Goal: Task Accomplishment & Management: Use online tool/utility

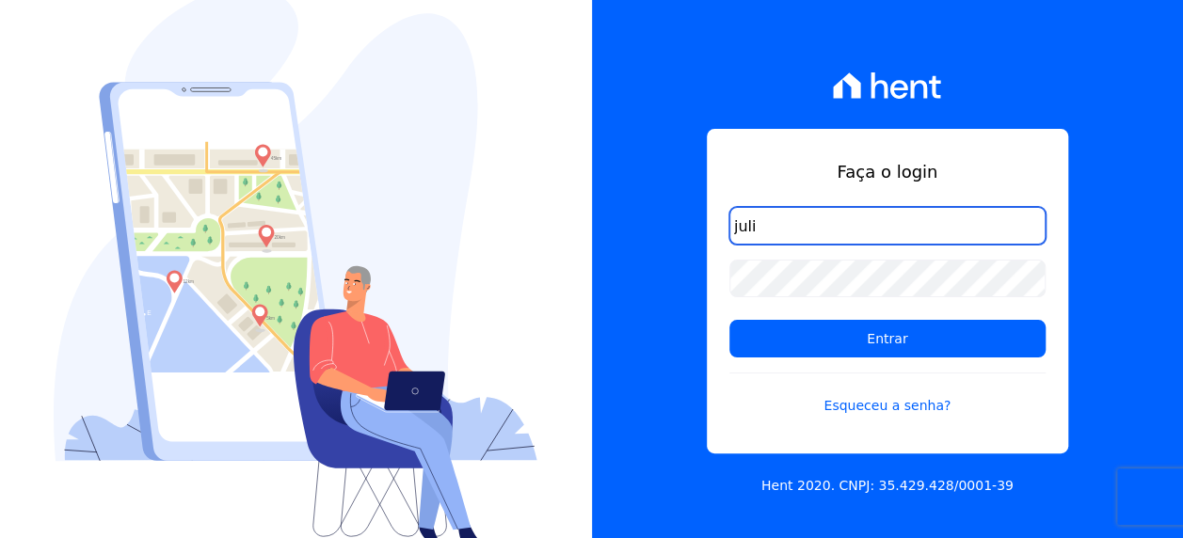
type input "[PERSON_NAME][EMAIL_ADDRESS][PERSON_NAME][DOMAIN_NAME]"
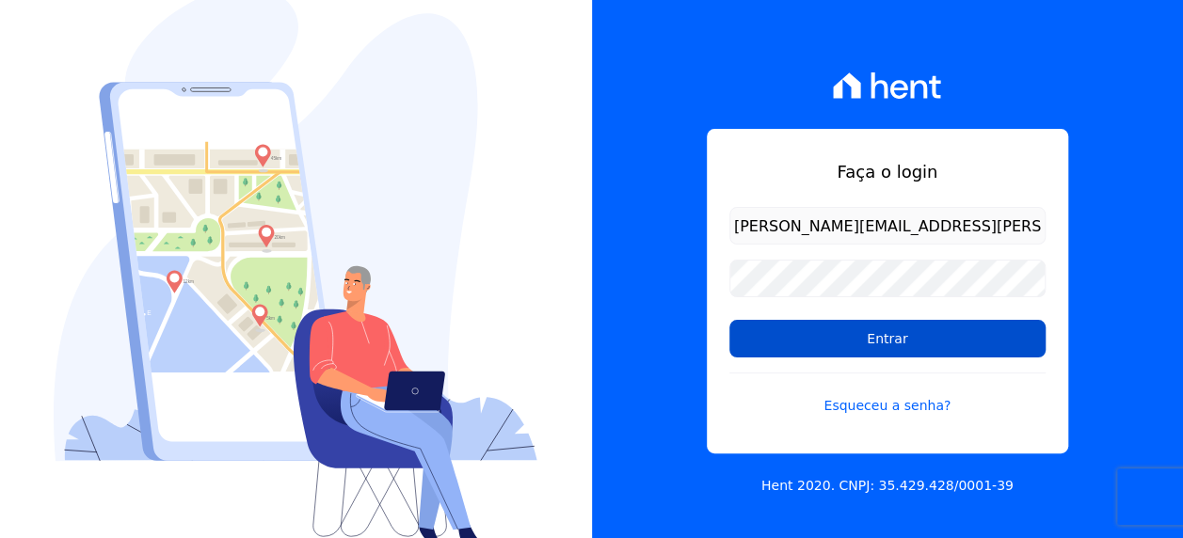
click at [845, 336] on input "Entrar" at bounding box center [887, 339] width 316 height 38
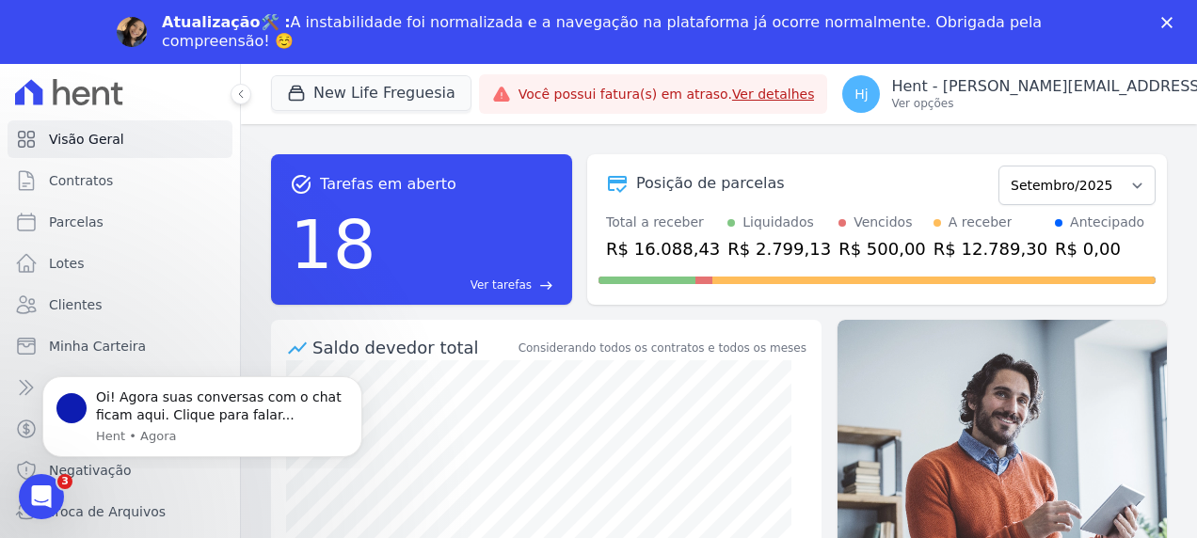
click at [1169, 22] on icon "Fechar" at bounding box center [1166, 22] width 11 height 11
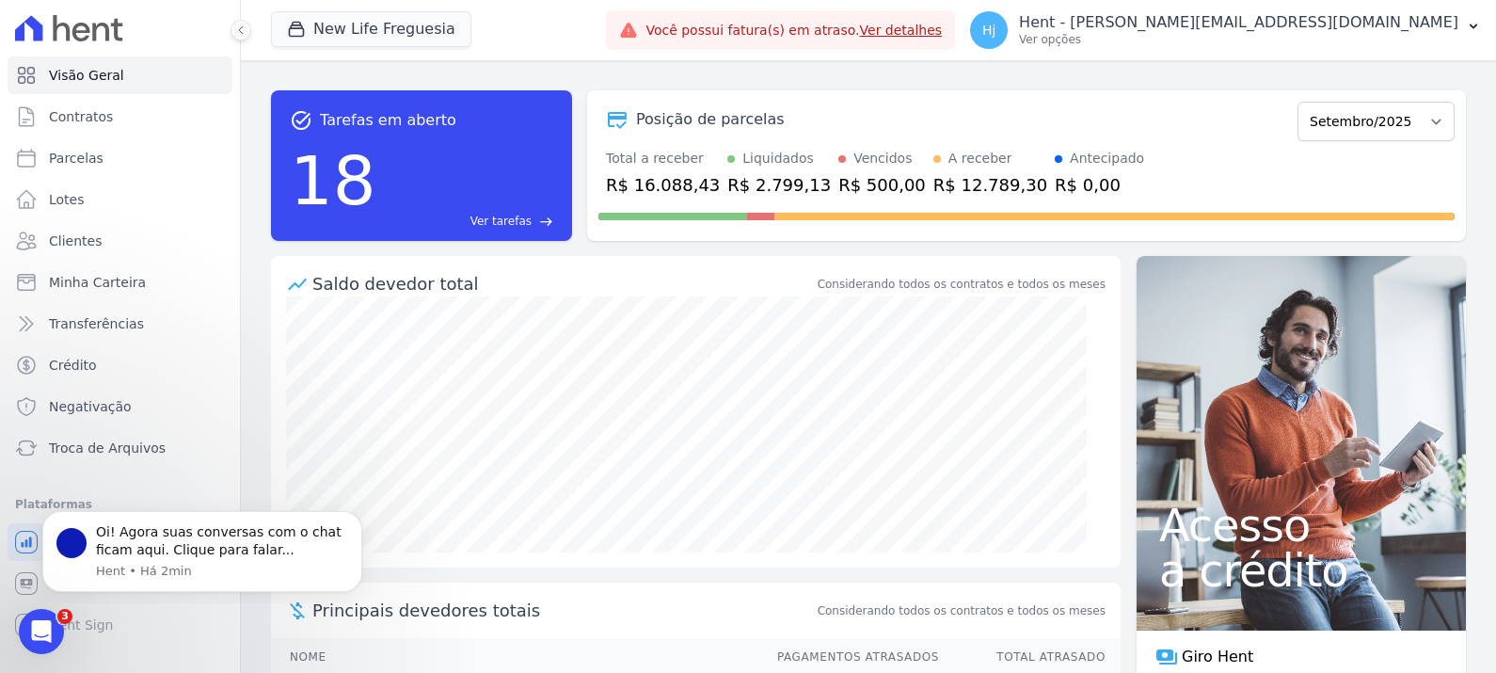
click at [1089, 113] on div "Posição de parcelas" at bounding box center [944, 119] width 692 height 23
click at [416, 28] on button "New Life Freguesia" at bounding box center [371, 29] width 200 height 36
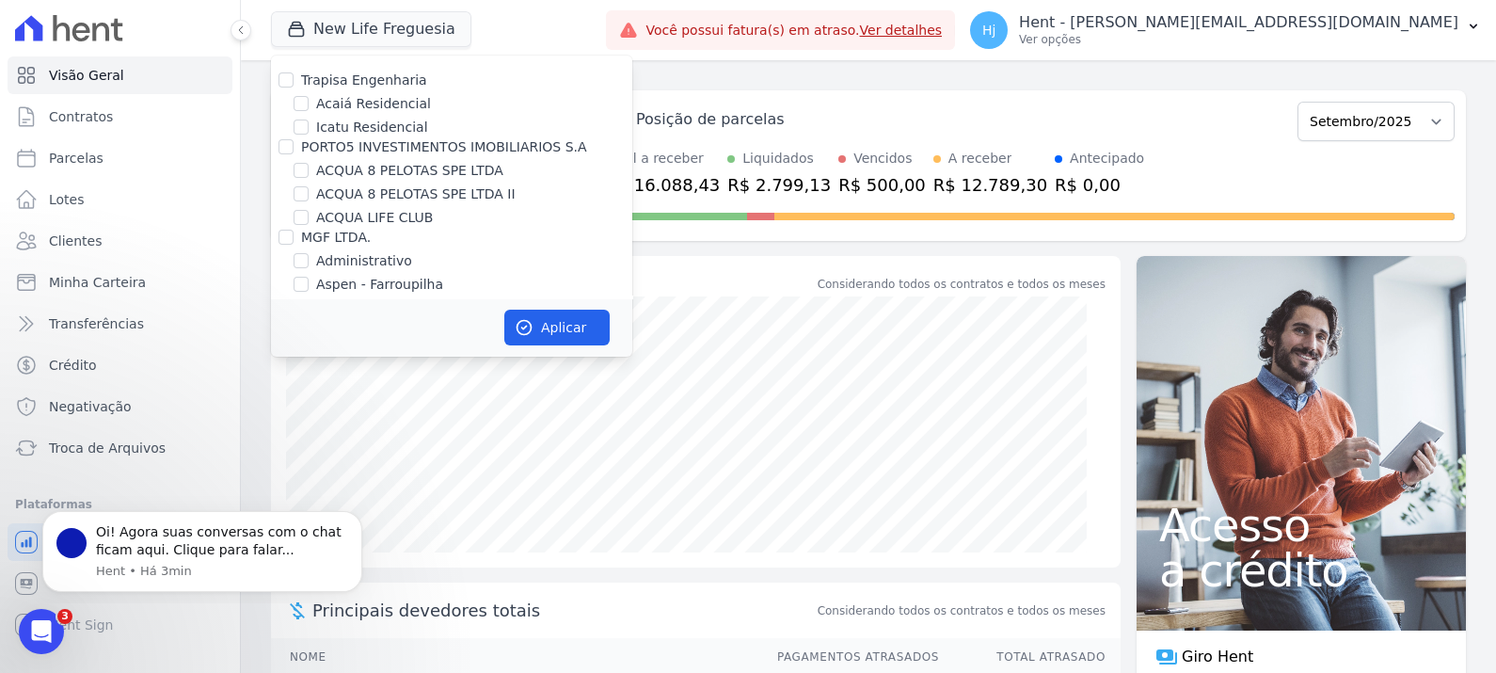
scroll to position [7570, 0]
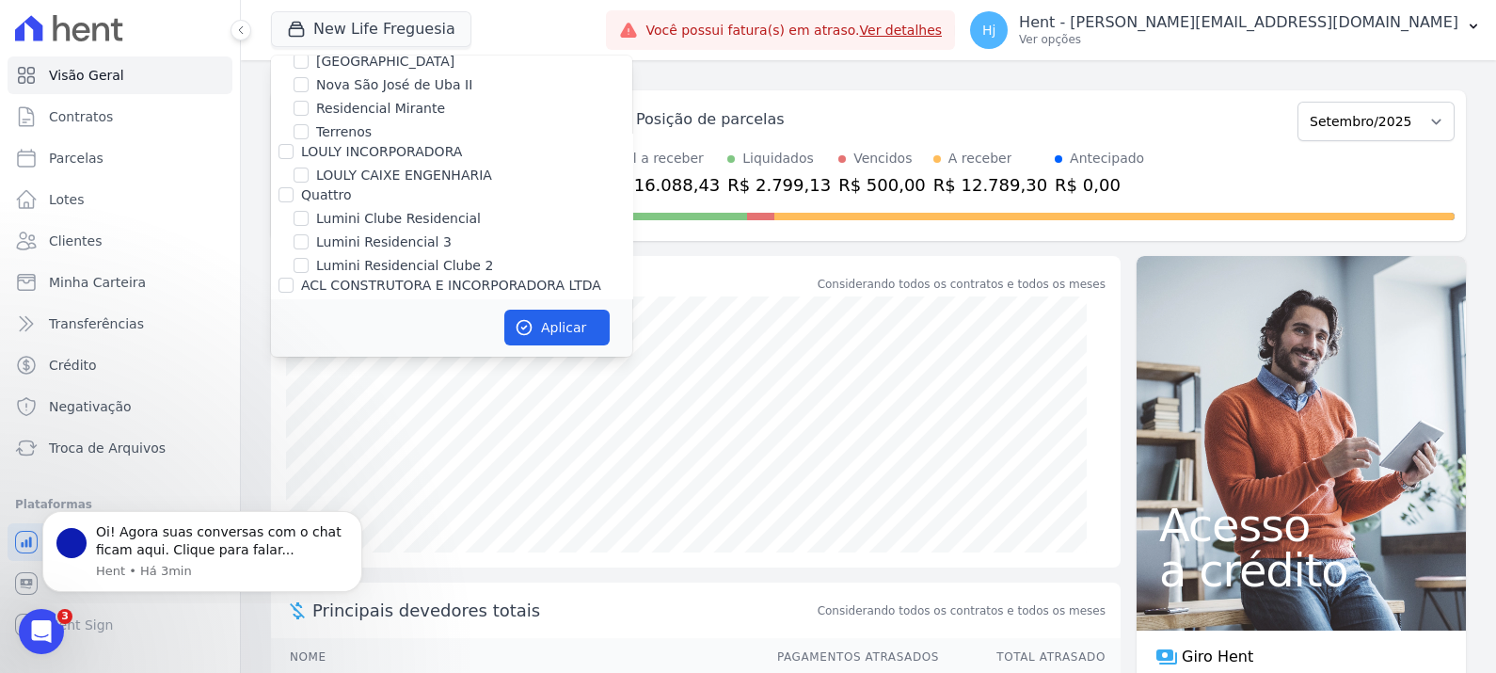
click at [298, 391] on input "Mugango - Viva Iguaçu" at bounding box center [301, 398] width 15 height 15
checkbox input "true"
click at [558, 332] on button "Aplicar" at bounding box center [556, 328] width 105 height 36
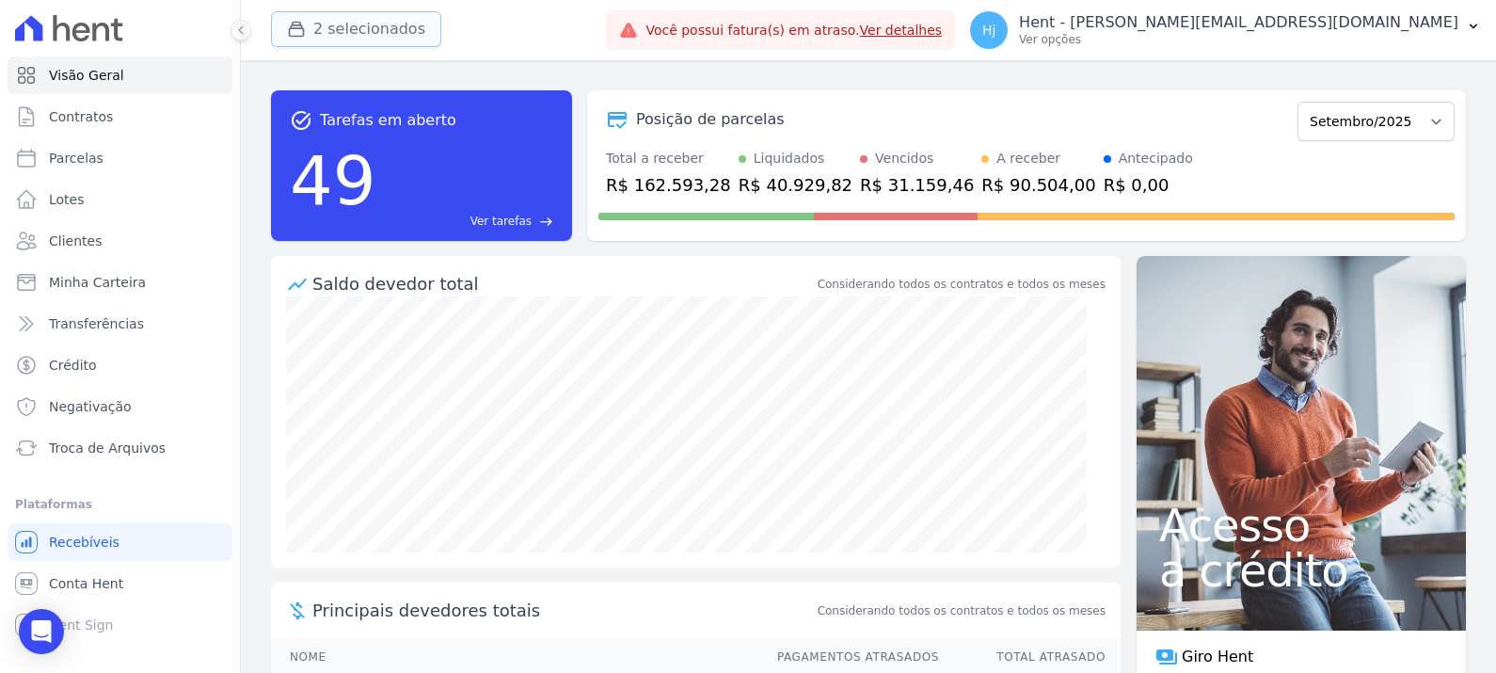
click at [365, 20] on button "2 selecionados" at bounding box center [356, 29] width 170 height 36
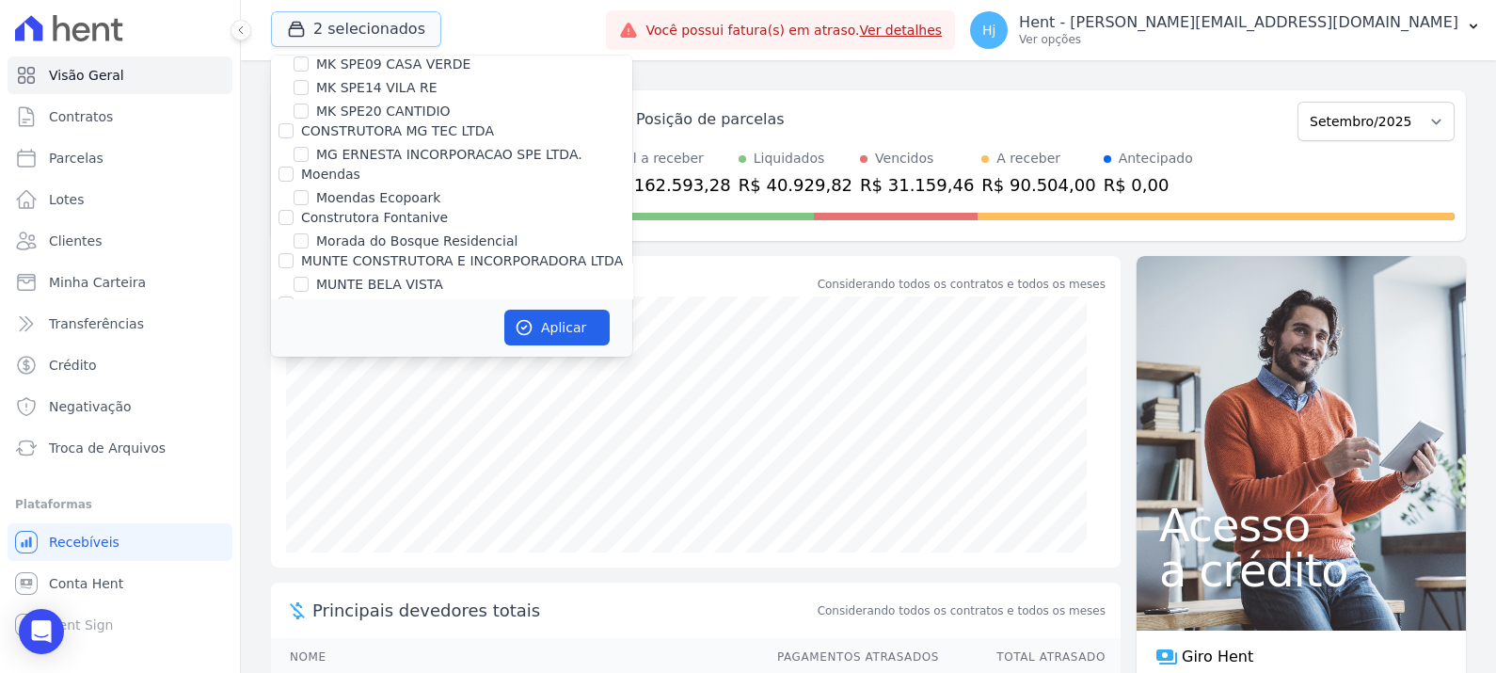
scroll to position [8410, 0]
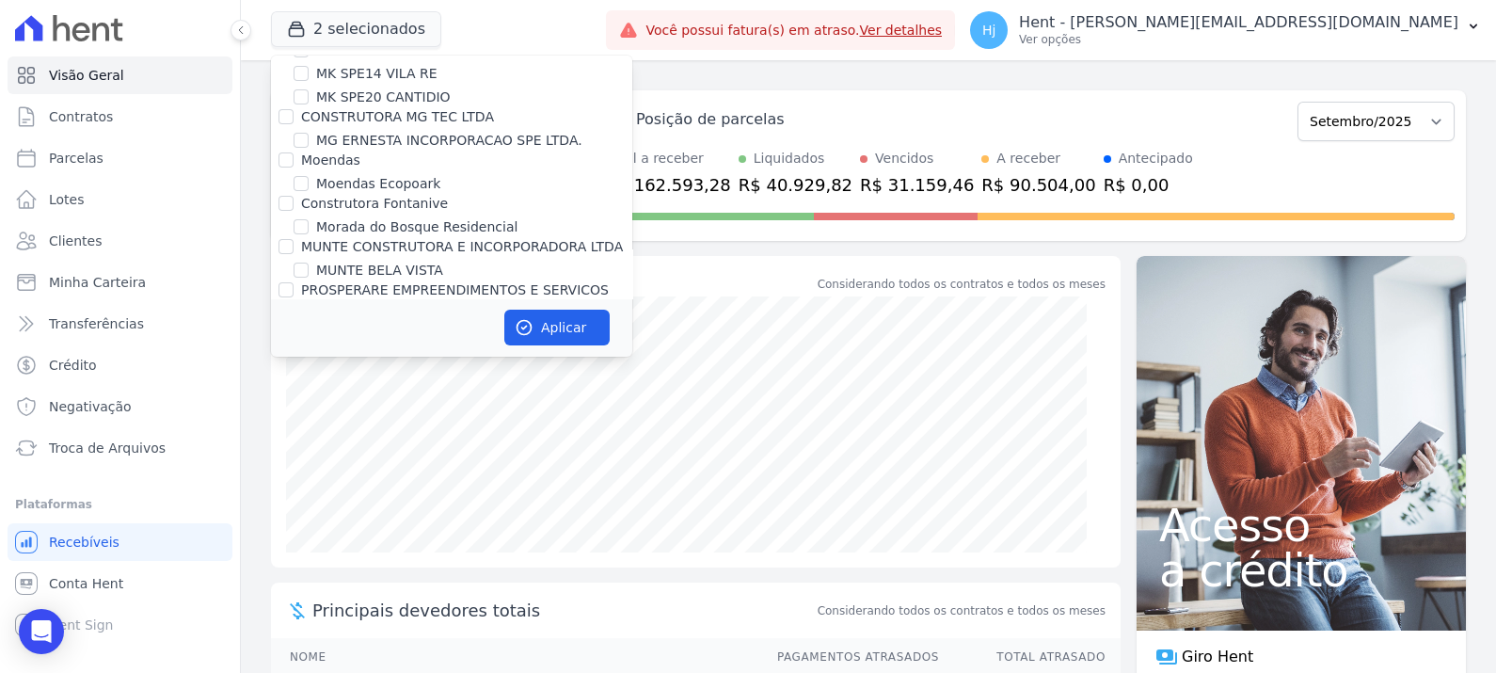
click at [294, 416] on input "New Life Freguesia" at bounding box center [301, 423] width 15 height 15
checkbox input "false"
click at [559, 331] on button "Aplicar" at bounding box center [556, 328] width 105 height 36
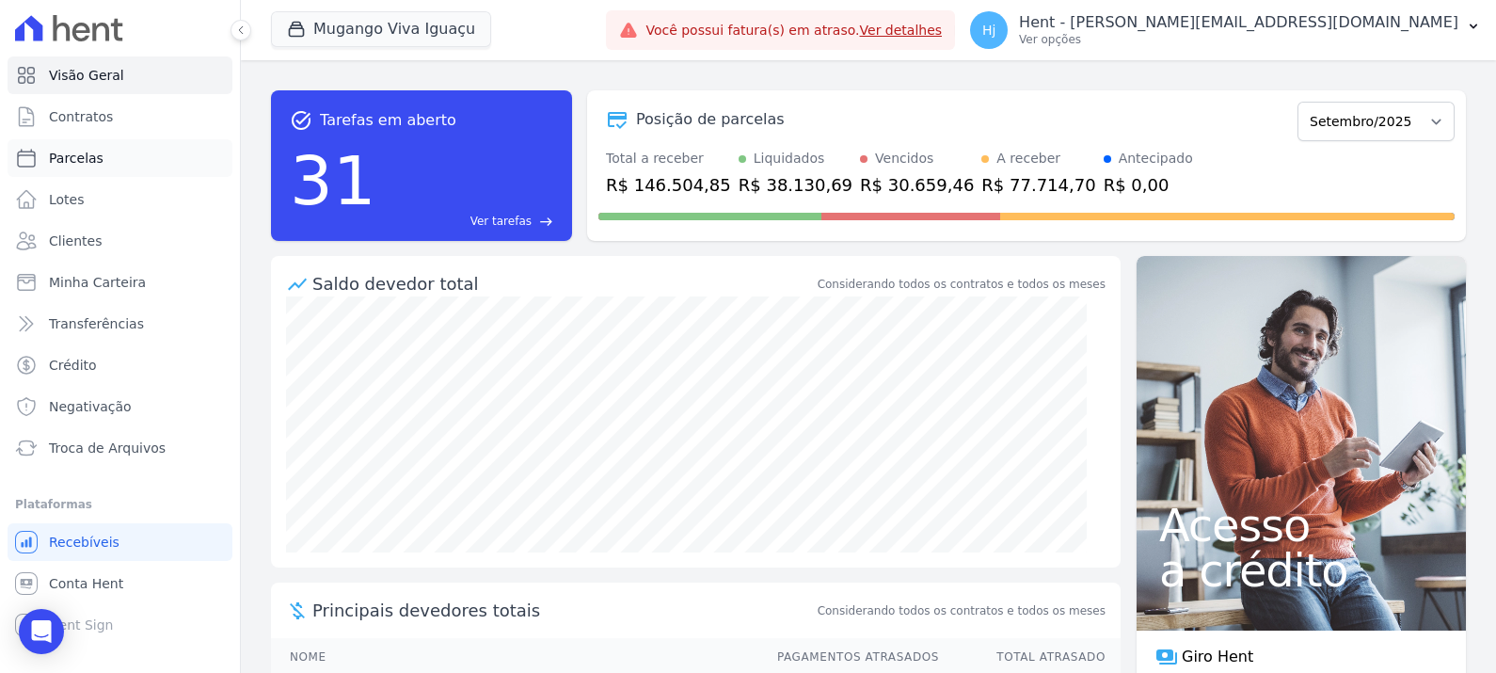
click at [77, 163] on span "Parcelas" at bounding box center [76, 158] width 55 height 19
select select
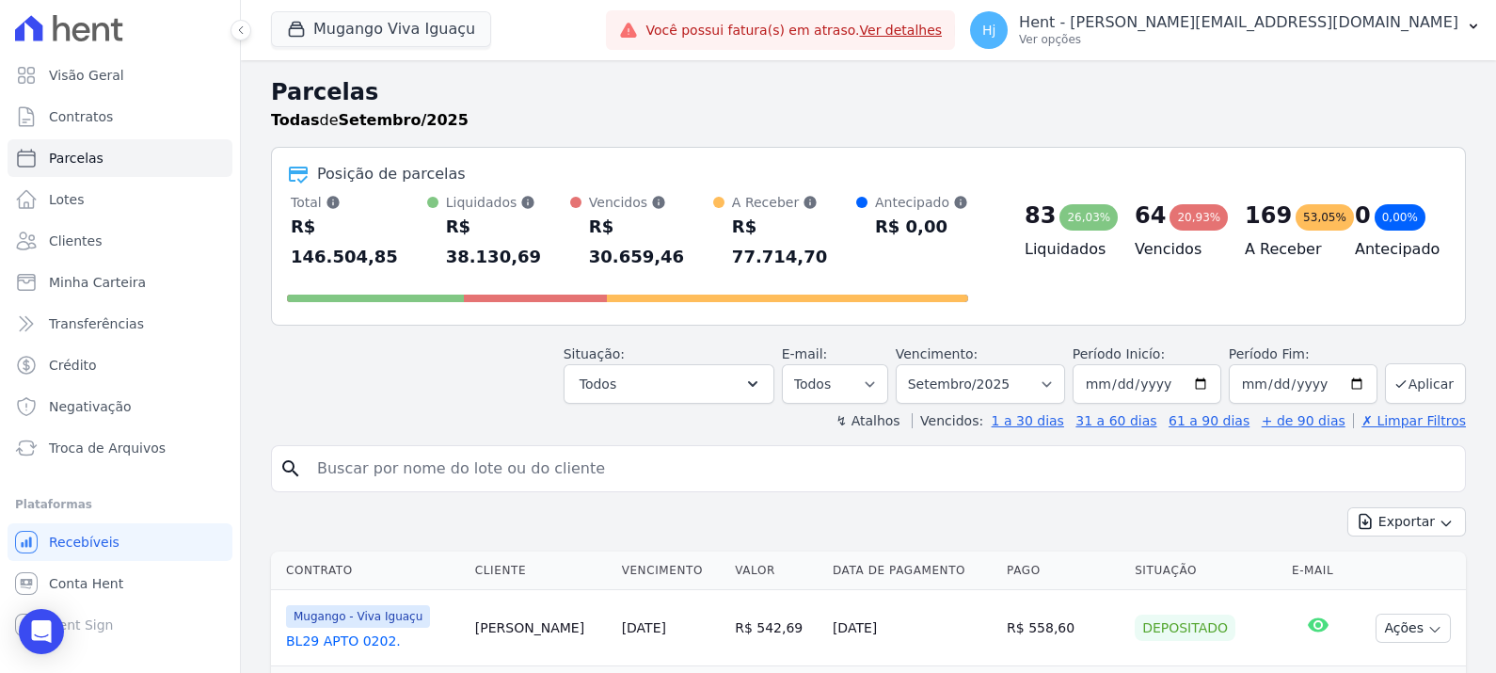
click at [360, 450] on input "search" at bounding box center [882, 469] width 1152 height 38
paste input "THIAGO FRANCISCO DA CRUZ"
type input "THIAGO FRANCISCO DA CRUZ"
select select
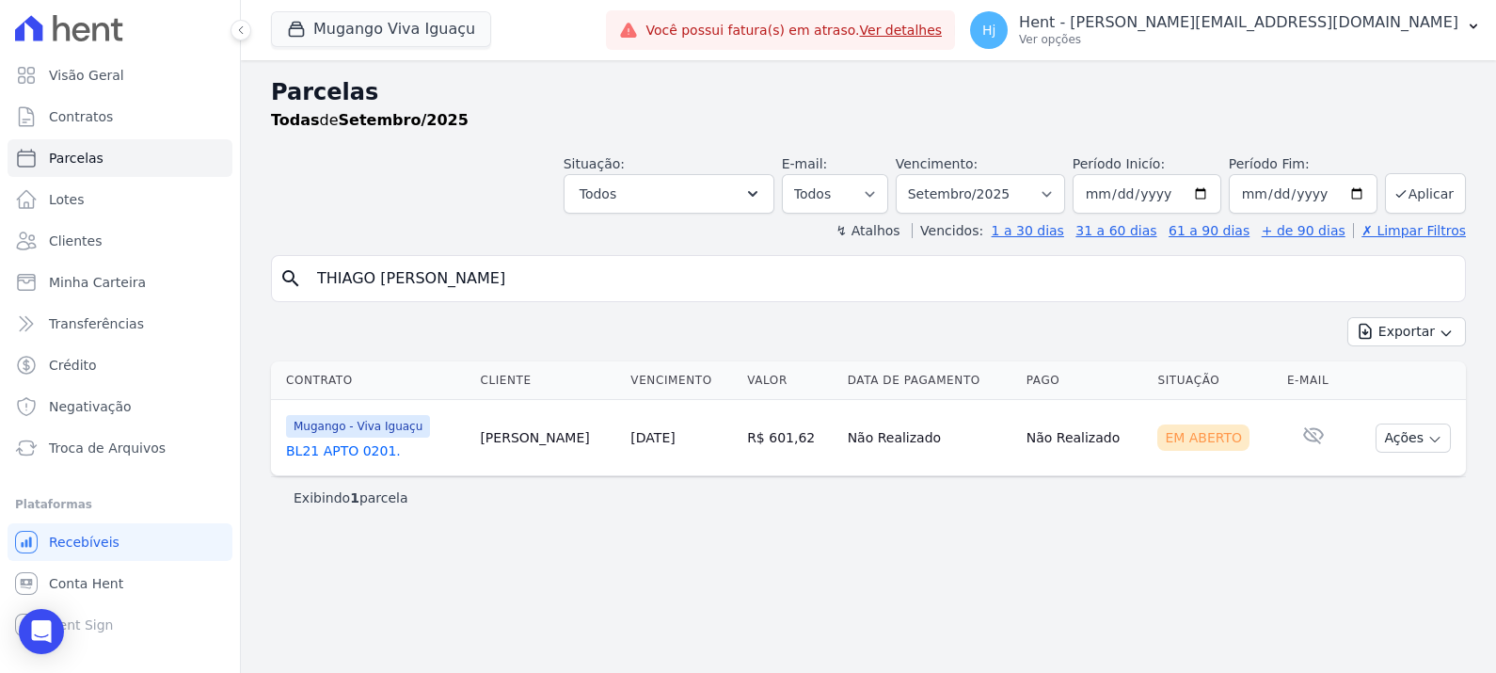
click at [331, 449] on link "BL21 APTO 0201." at bounding box center [375, 450] width 179 height 19
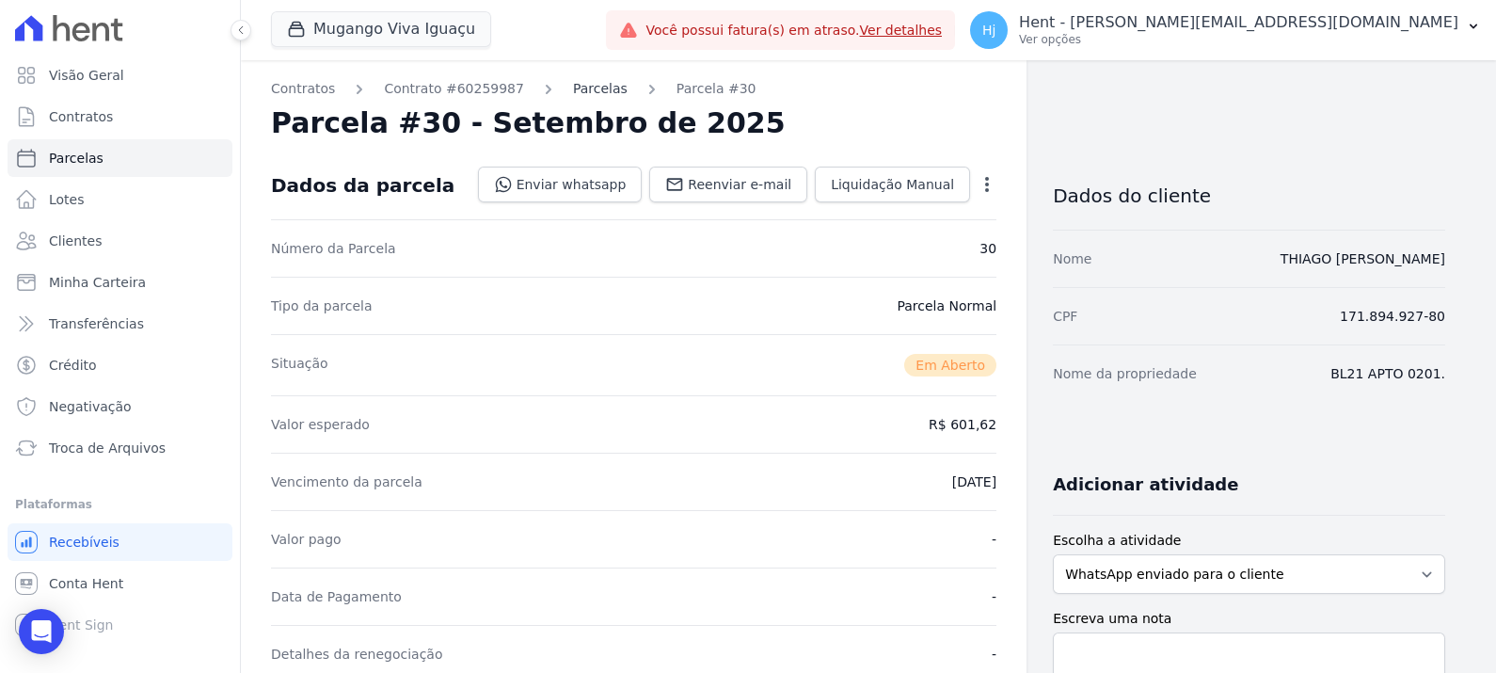
click at [580, 87] on link "Parcelas" at bounding box center [600, 89] width 55 height 20
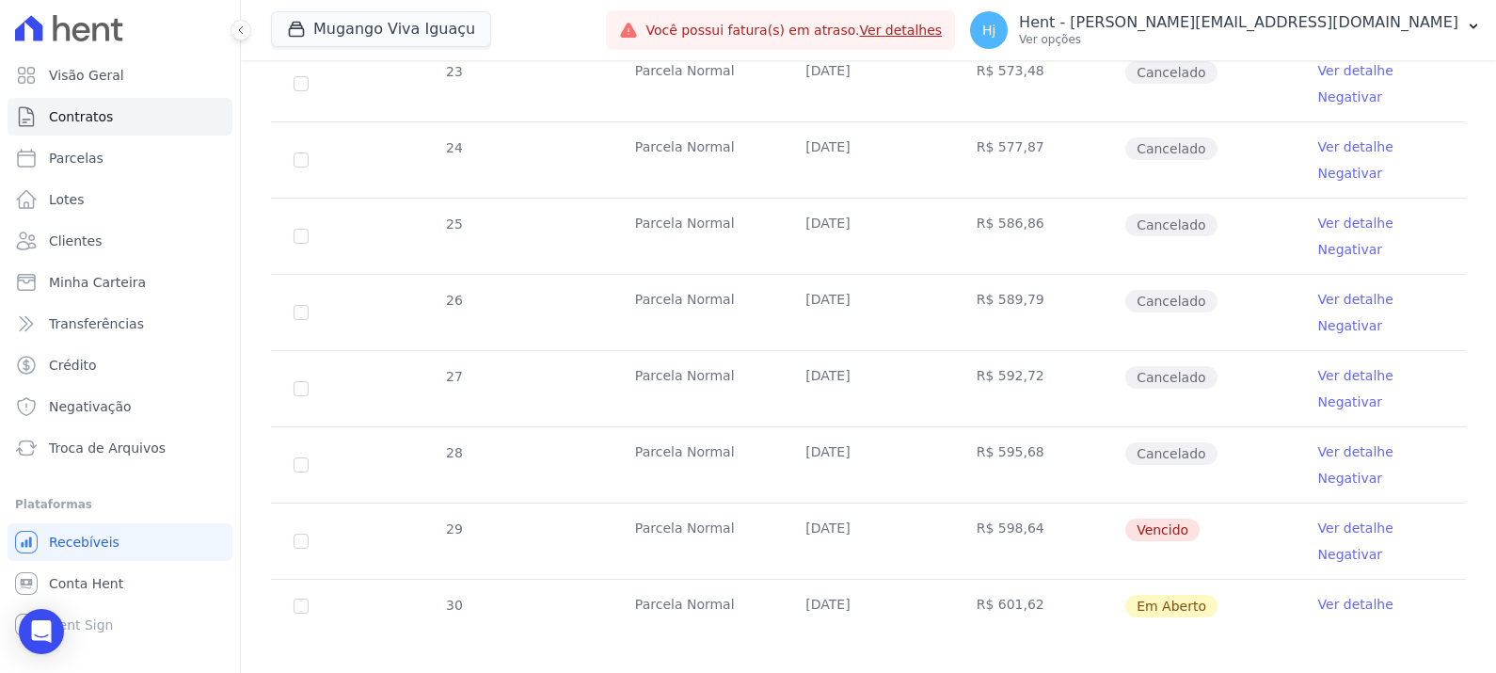
scroll to position [528, 0]
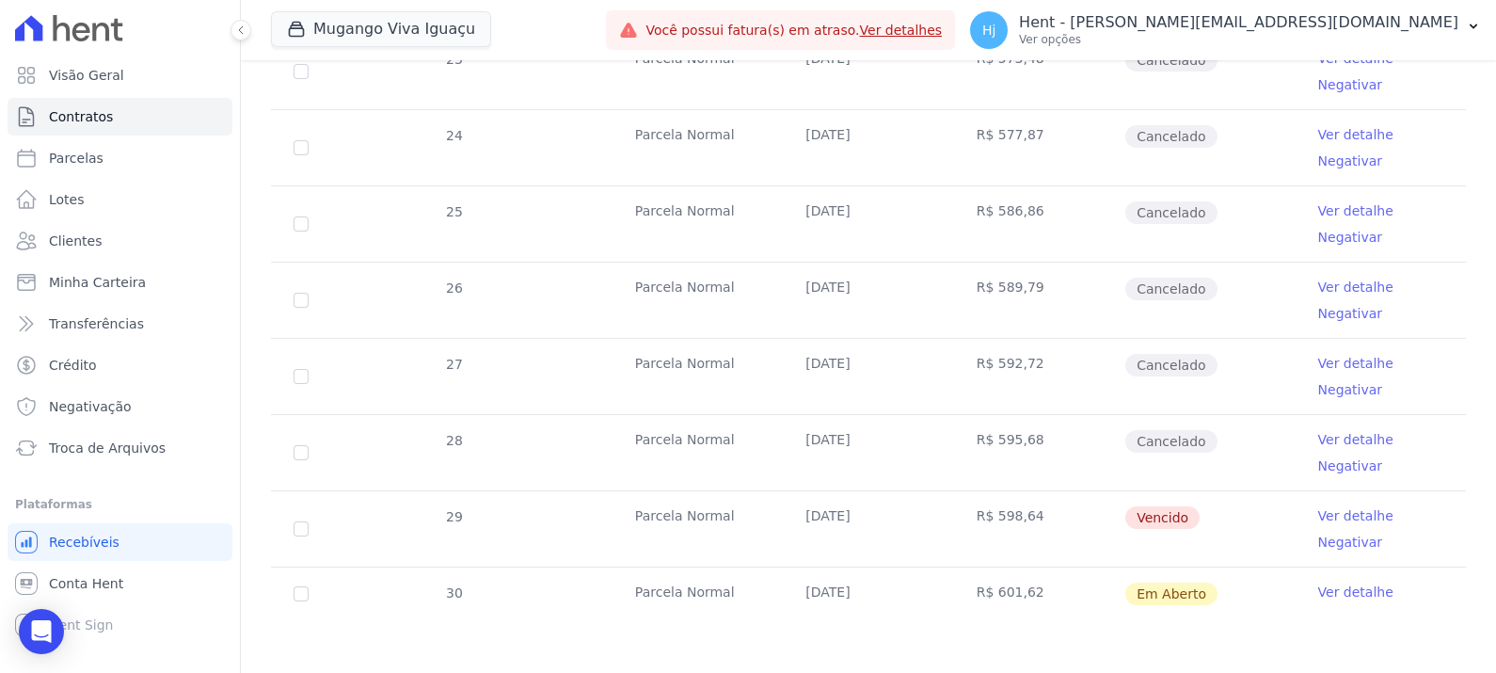
click at [1196, 508] on link "Ver detalhe" at bounding box center [1355, 515] width 75 height 19
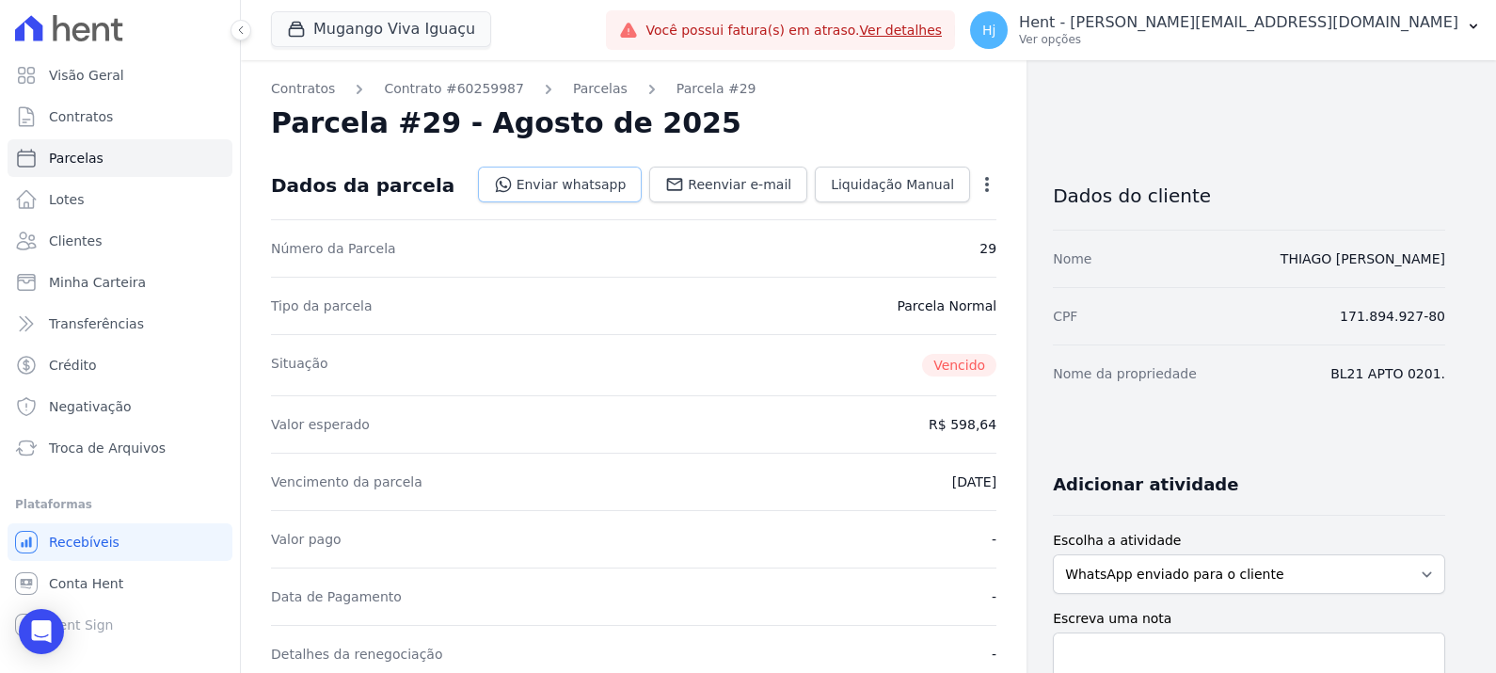
click at [598, 183] on link "Enviar whatsapp" at bounding box center [560, 185] width 165 height 36
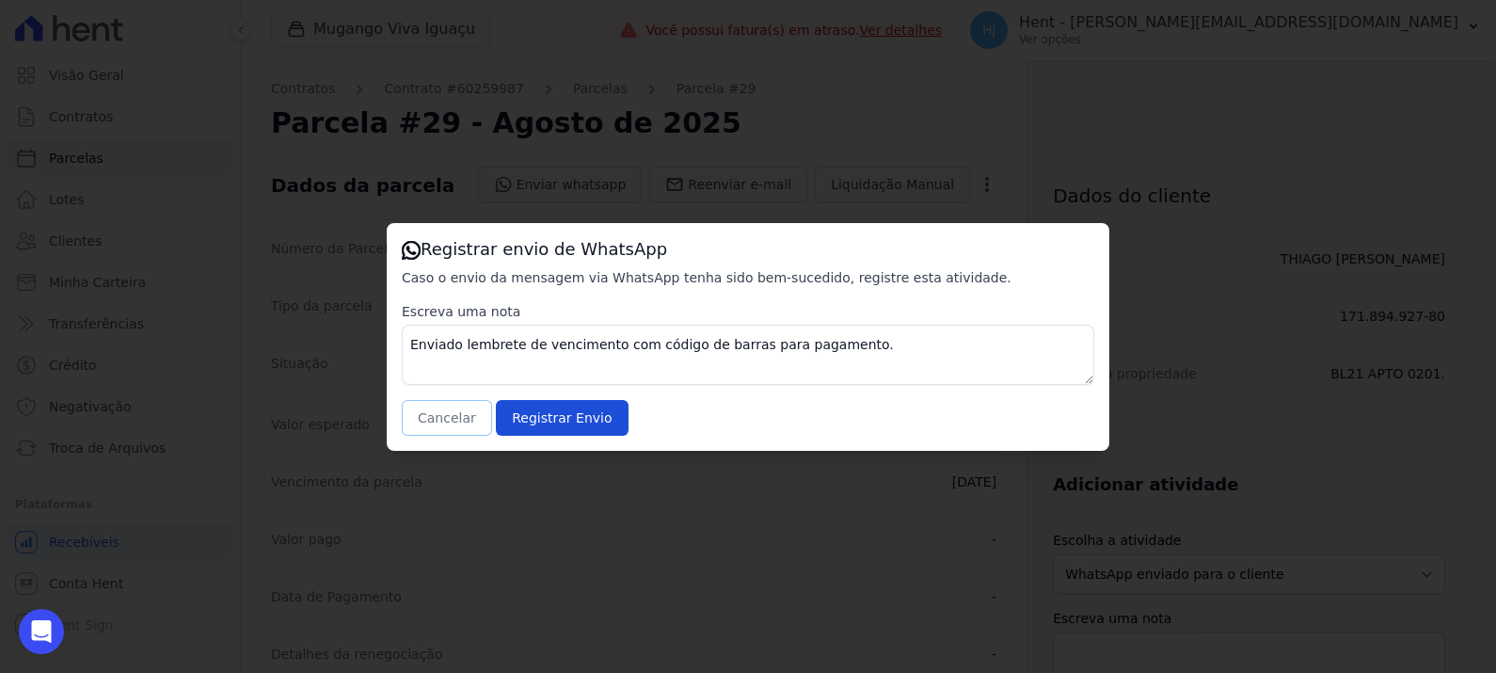
click at [433, 423] on button "Cancelar" at bounding box center [447, 418] width 90 height 36
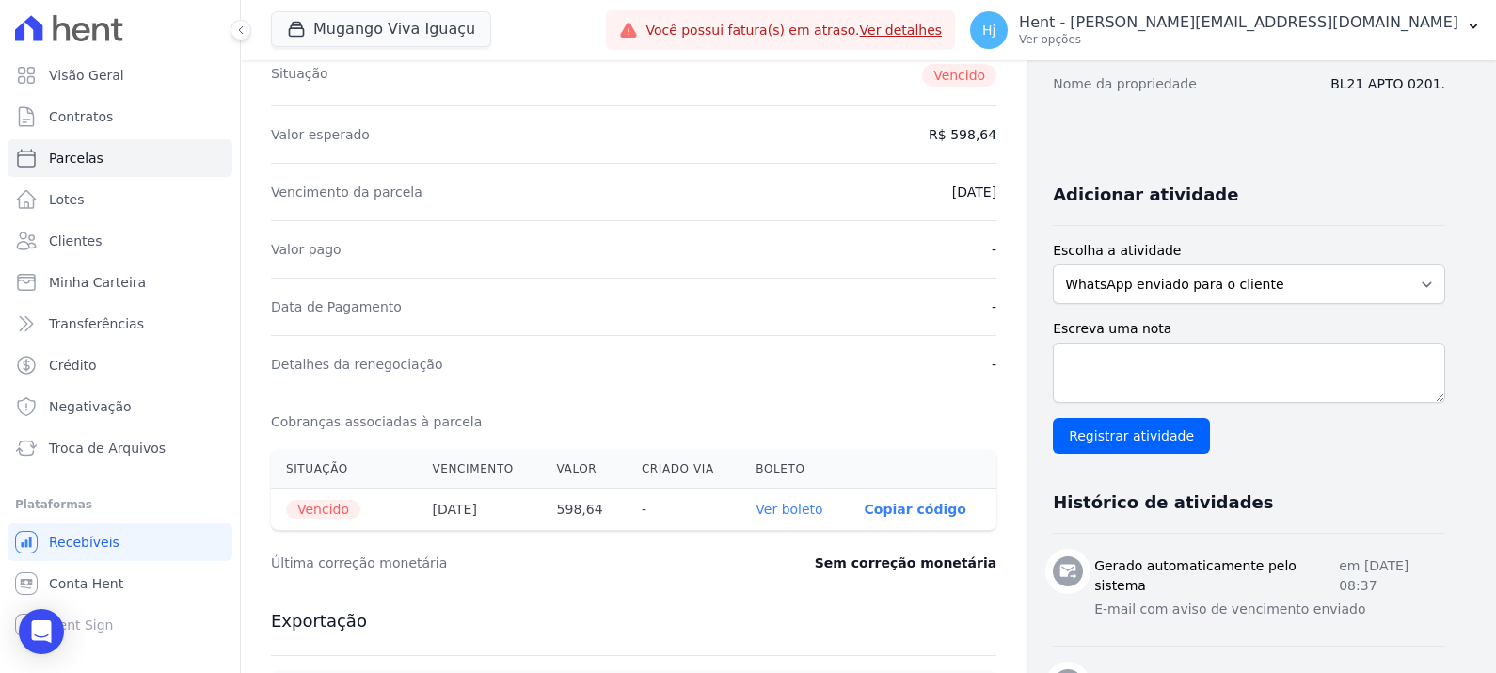
scroll to position [309, 0]
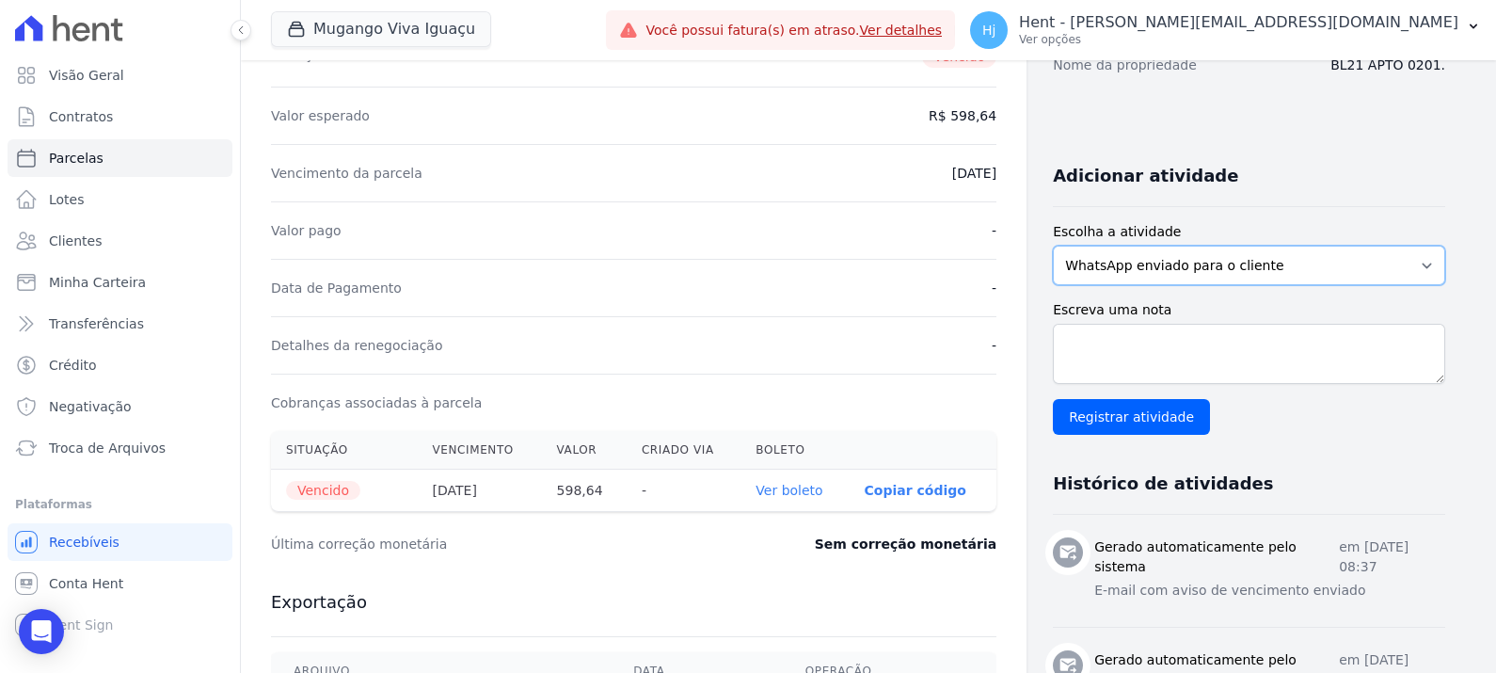
click at [1196, 266] on select "WhatsApp enviado para o cliente Adicionar um comentário Ligação feita para o cl…" at bounding box center [1249, 266] width 392 height 40
click at [1196, 268] on select "WhatsApp enviado para o cliente Adicionar um comentário Ligação feita para o cl…" at bounding box center [1249, 266] width 392 height 40
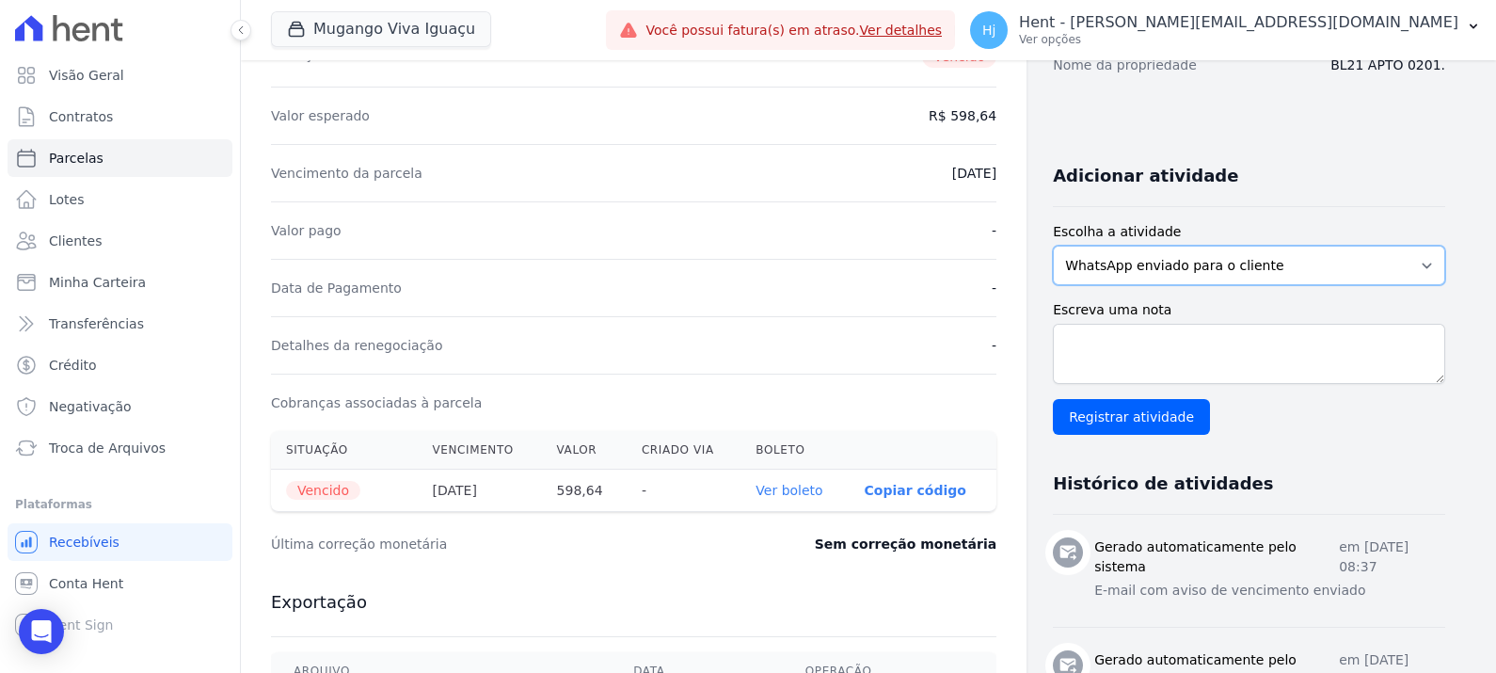
click at [1196, 268] on select "WhatsApp enviado para o cliente Adicionar um comentário Ligação feita para o cl…" at bounding box center [1249, 266] width 392 height 40
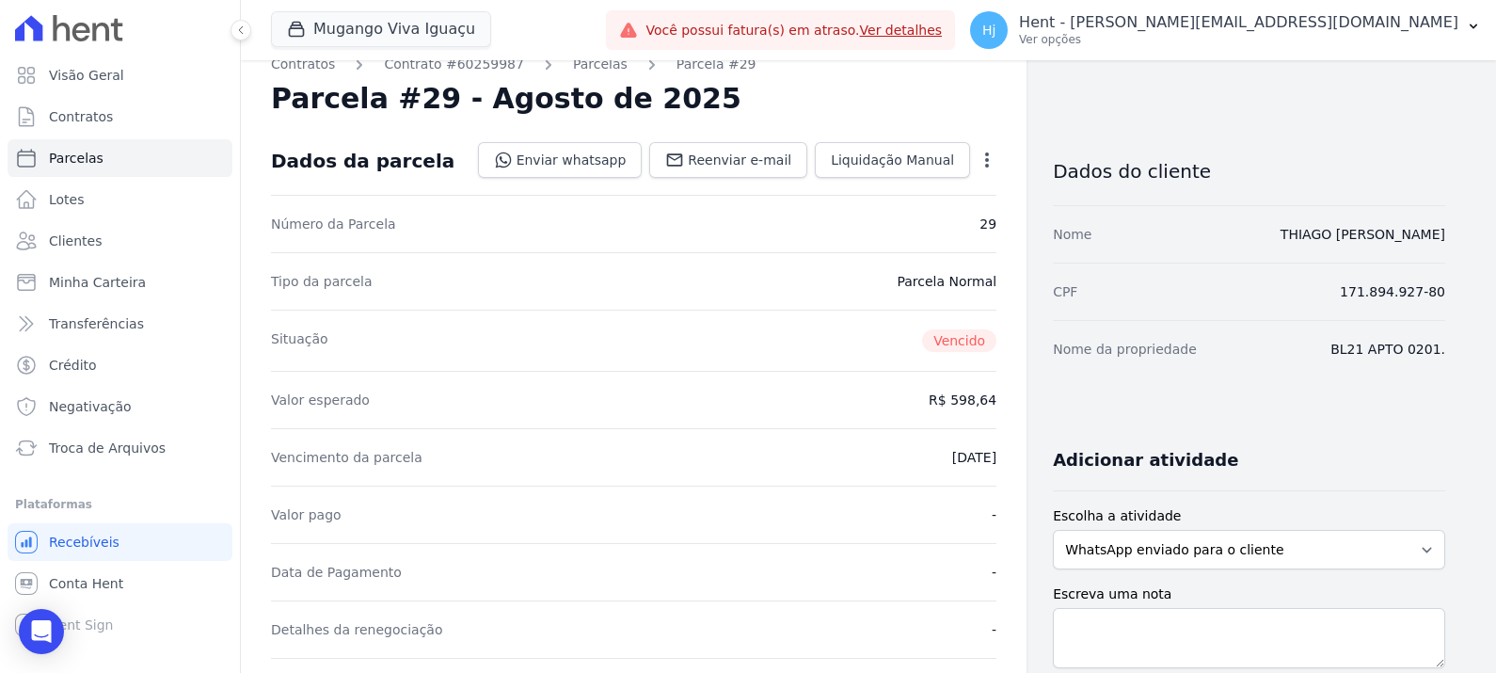
scroll to position [0, 0]
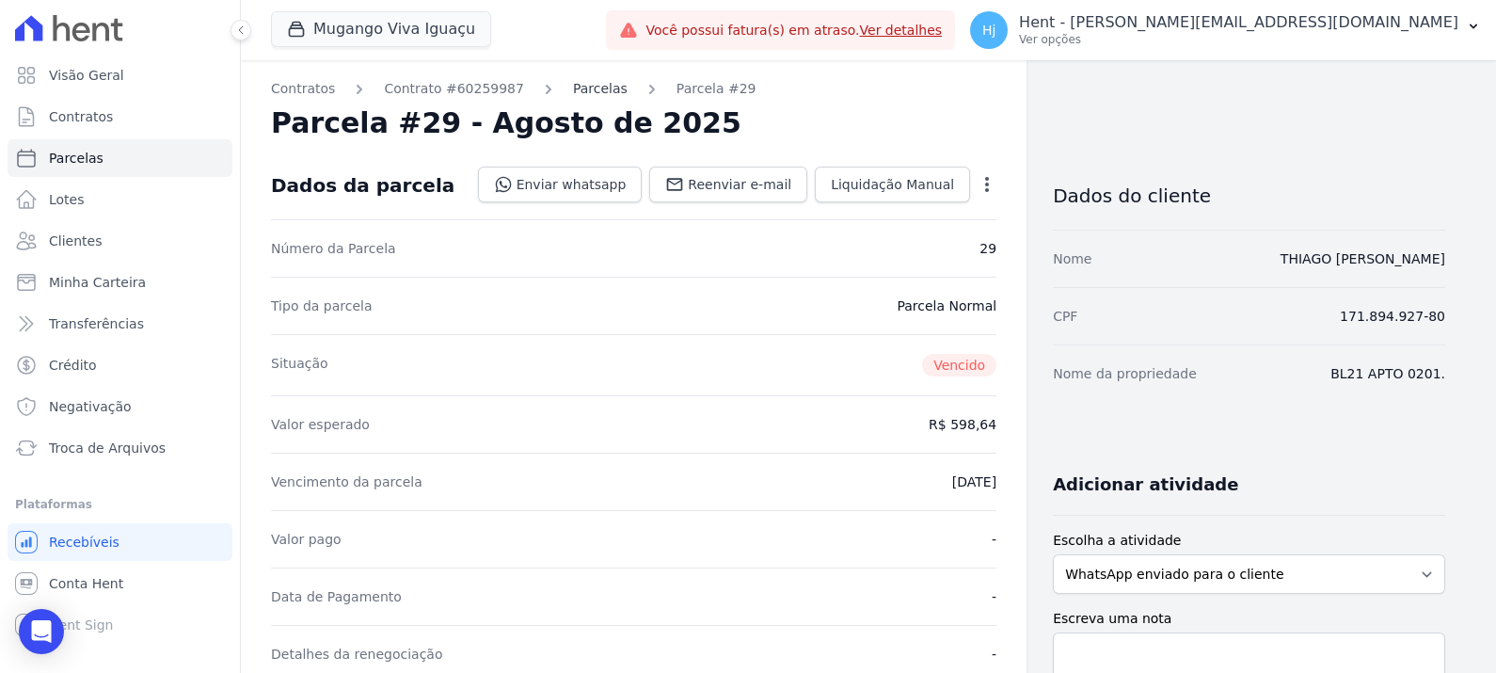
click at [573, 85] on link "Parcelas" at bounding box center [600, 89] width 55 height 20
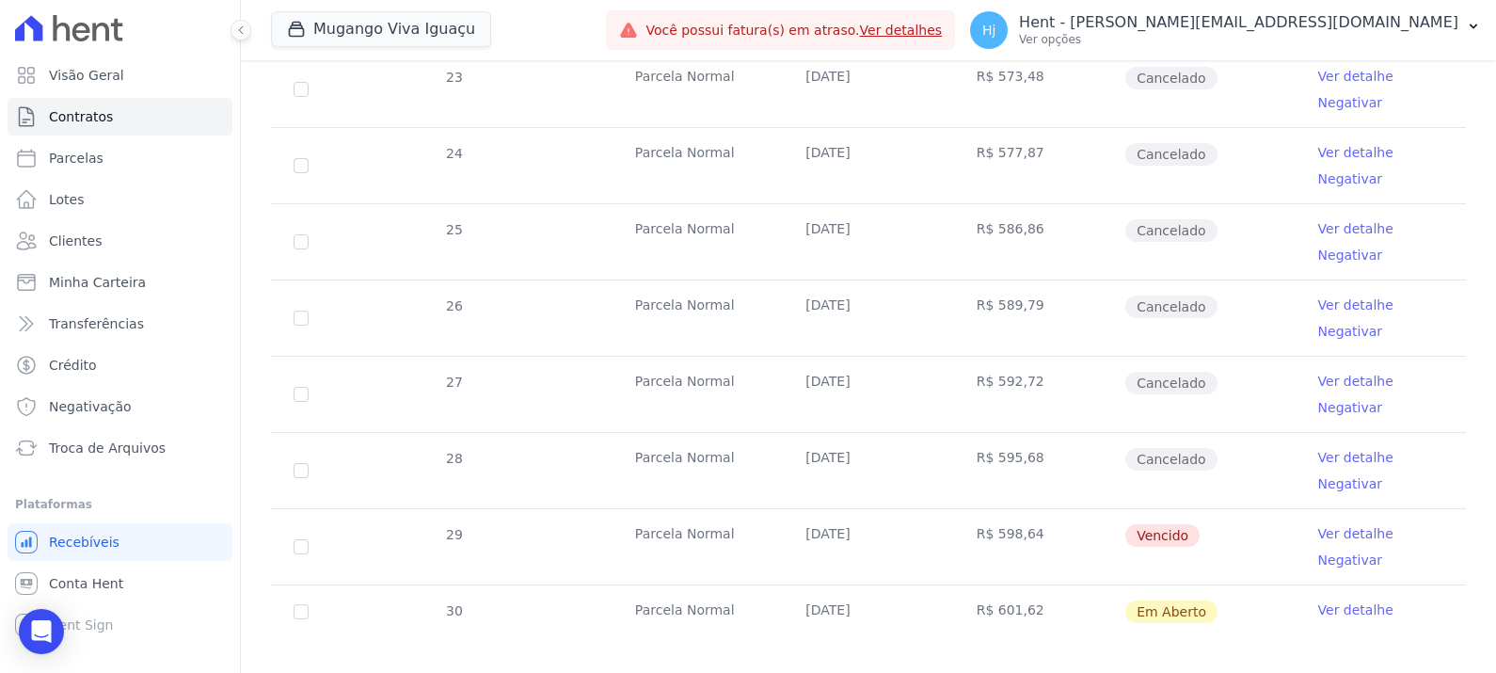
scroll to position [528, 0]
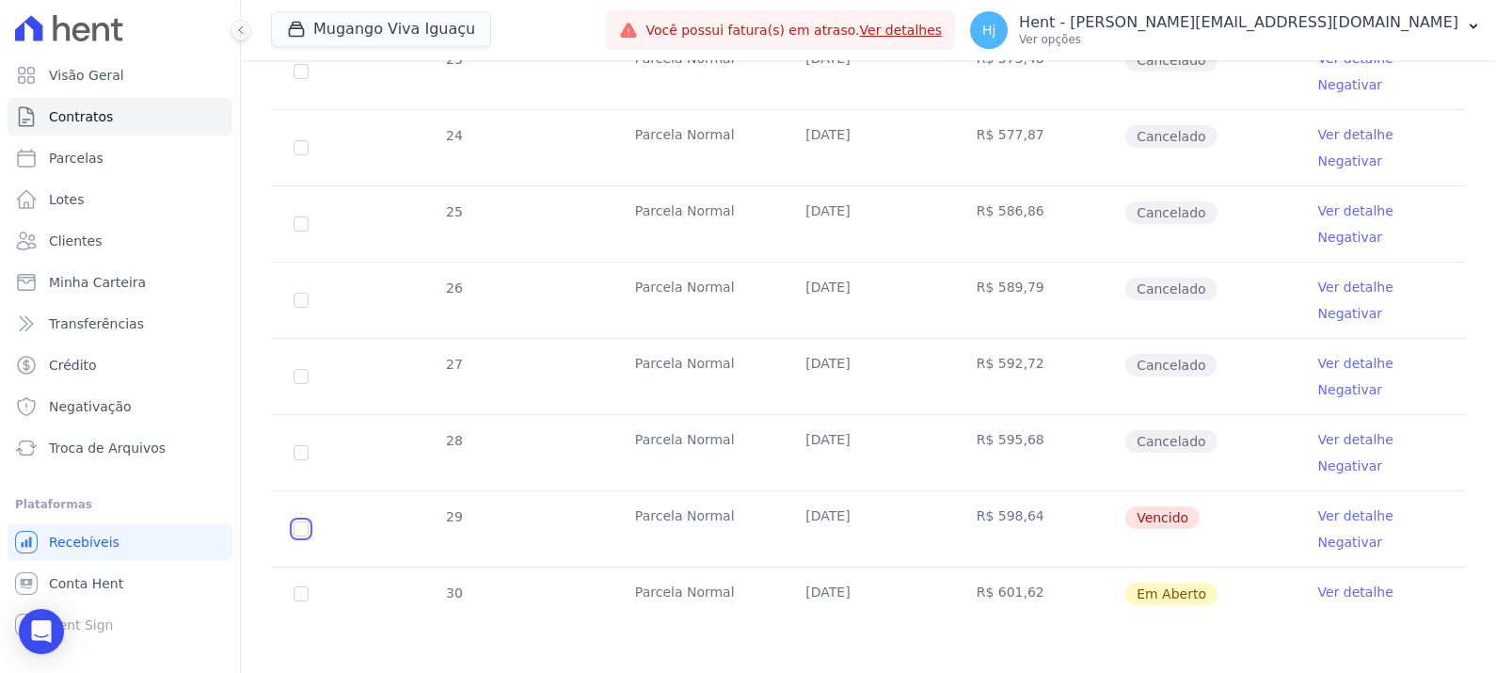
click at [294, 523] on input "checkbox" at bounding box center [301, 528] width 15 height 15
checkbox input "true"
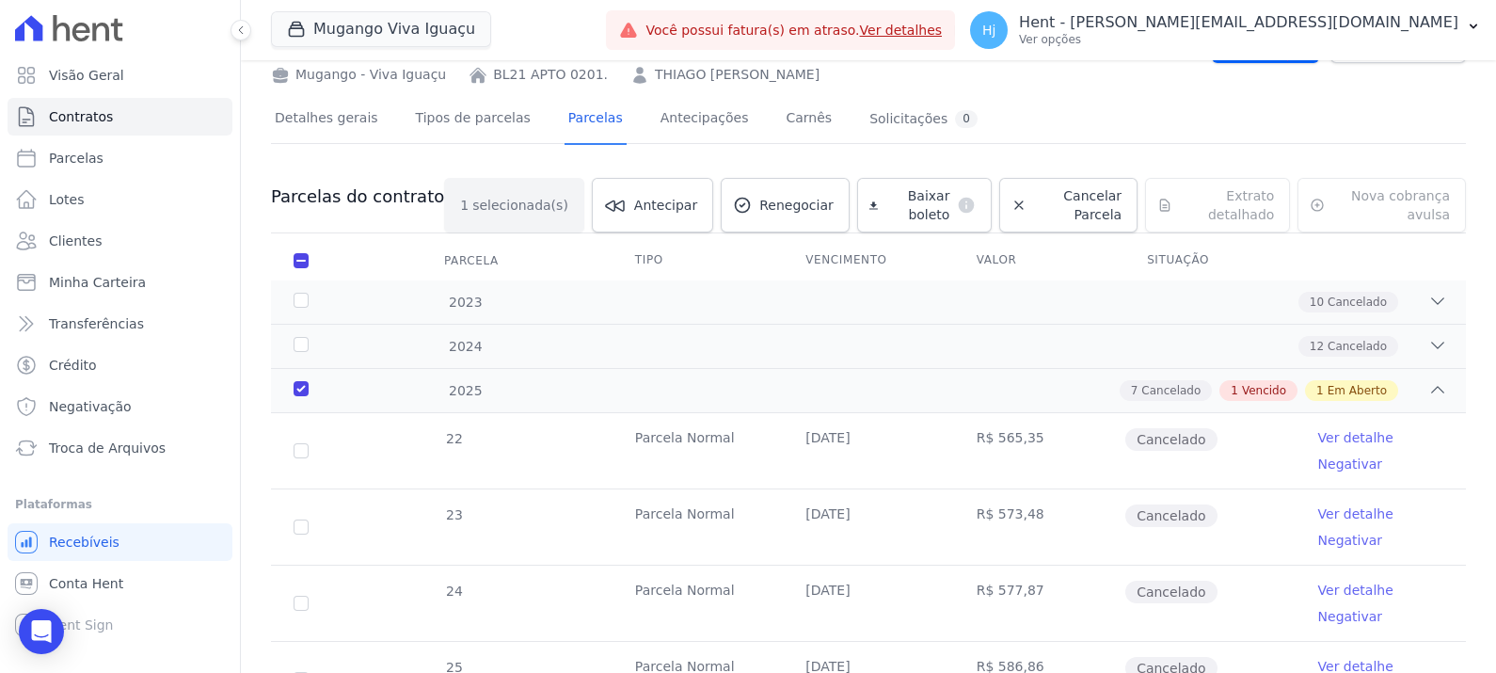
scroll to position [81, 0]
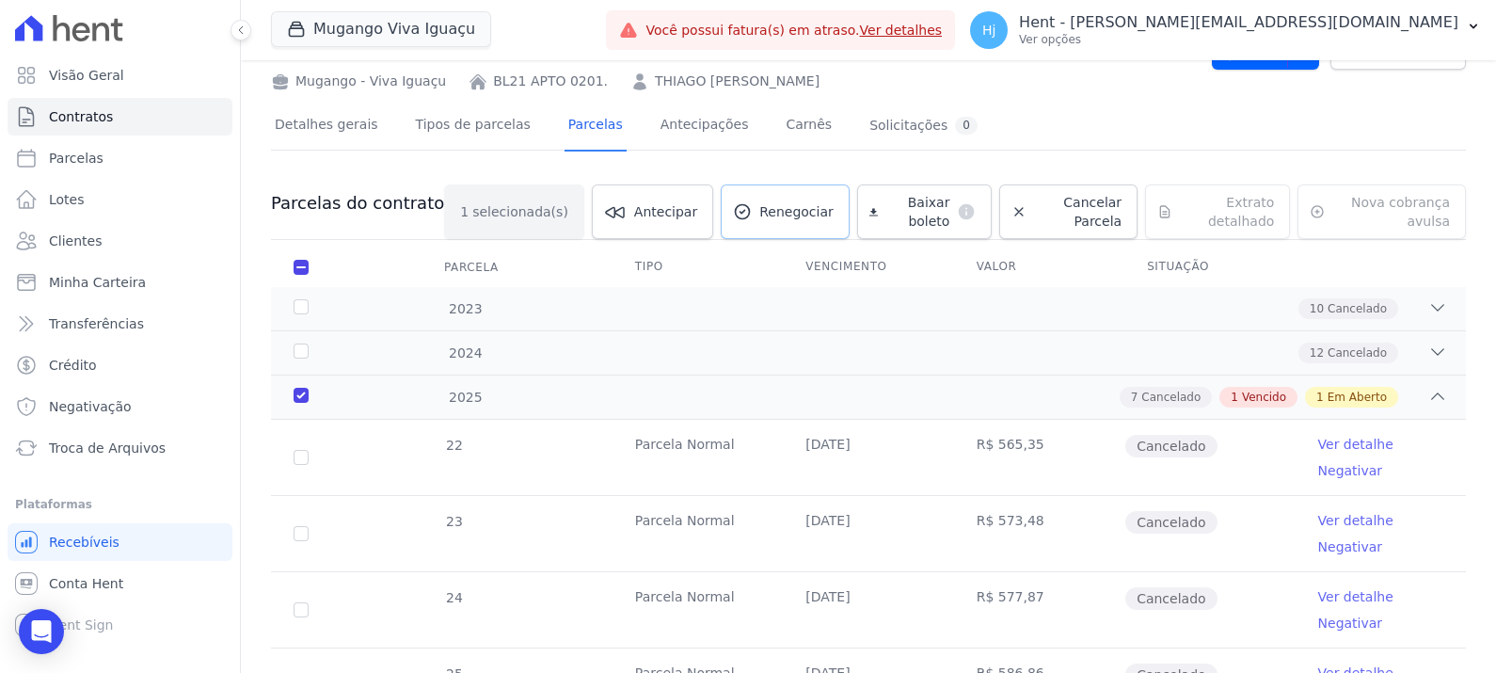
click at [734, 221] on link "Renegociar" at bounding box center [785, 211] width 129 height 55
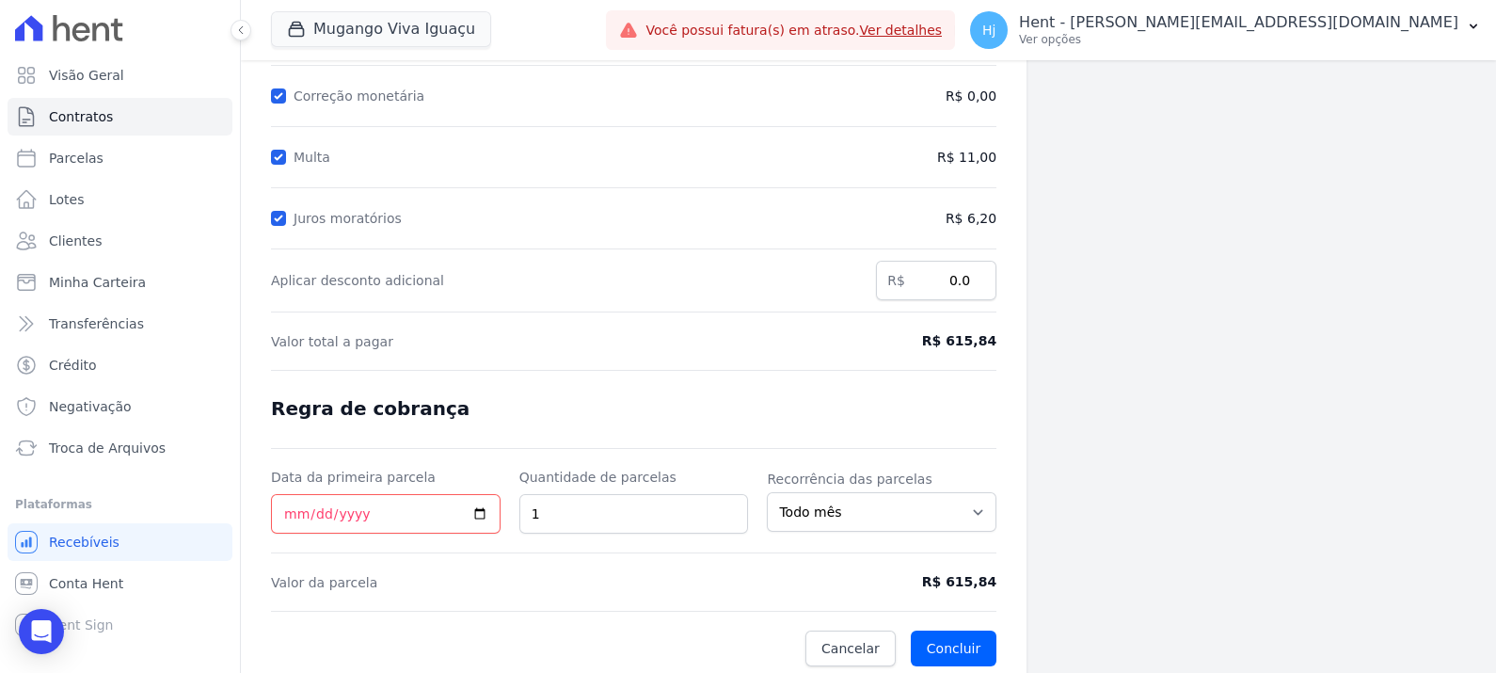
scroll to position [266, 0]
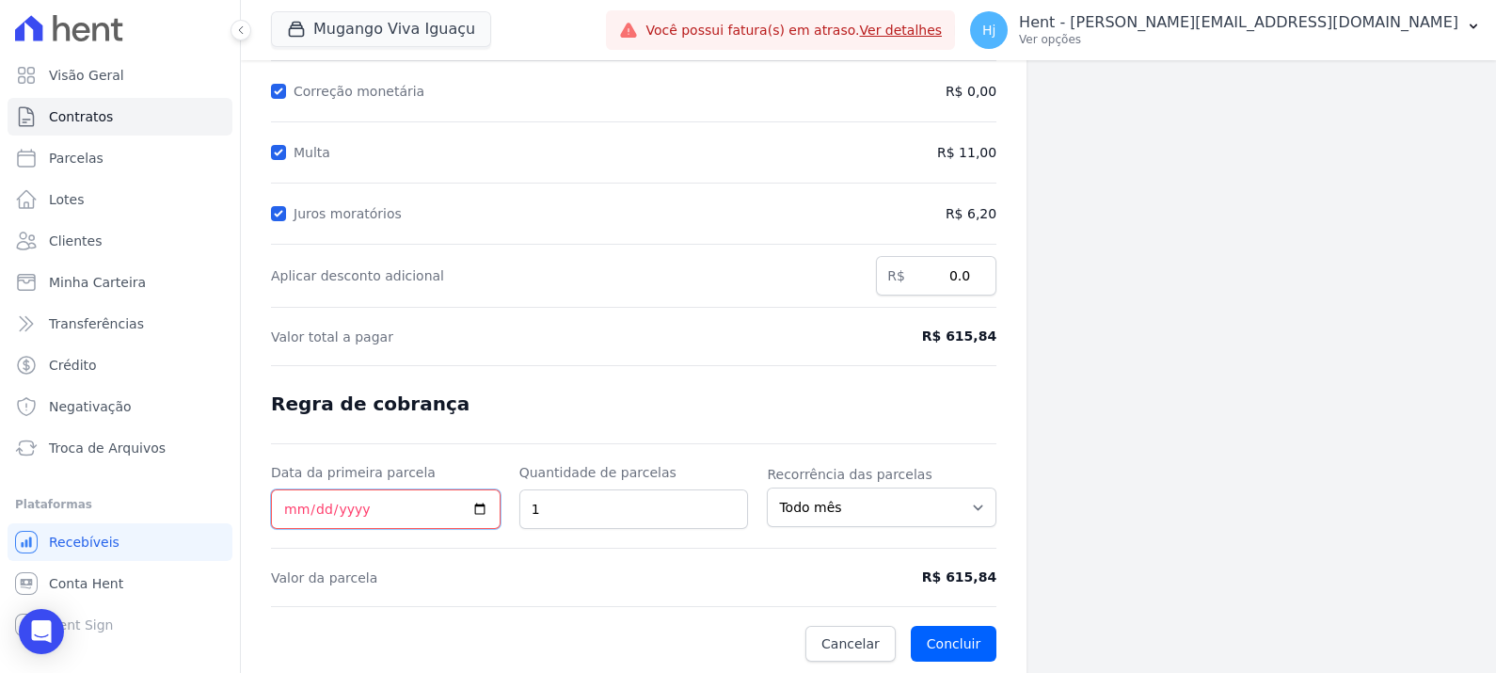
click at [467, 503] on input "Data da primeira parcela" at bounding box center [386, 509] width 230 height 40
click at [479, 503] on input "Data da primeira parcela" at bounding box center [386, 509] width 230 height 40
type input "2025-09-16"
click at [849, 537] on span "Cancelar" at bounding box center [850, 643] width 58 height 19
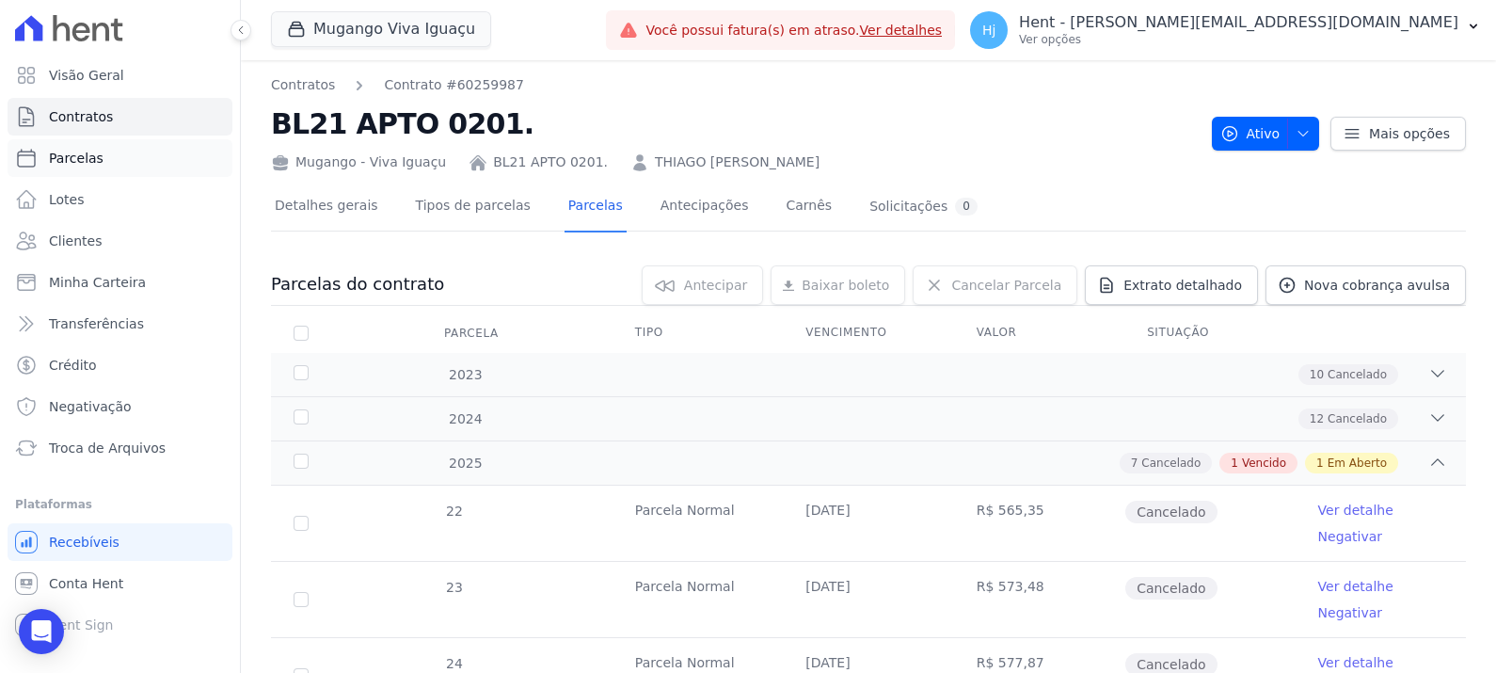
click at [68, 160] on span "Parcelas" at bounding box center [76, 158] width 55 height 19
select select
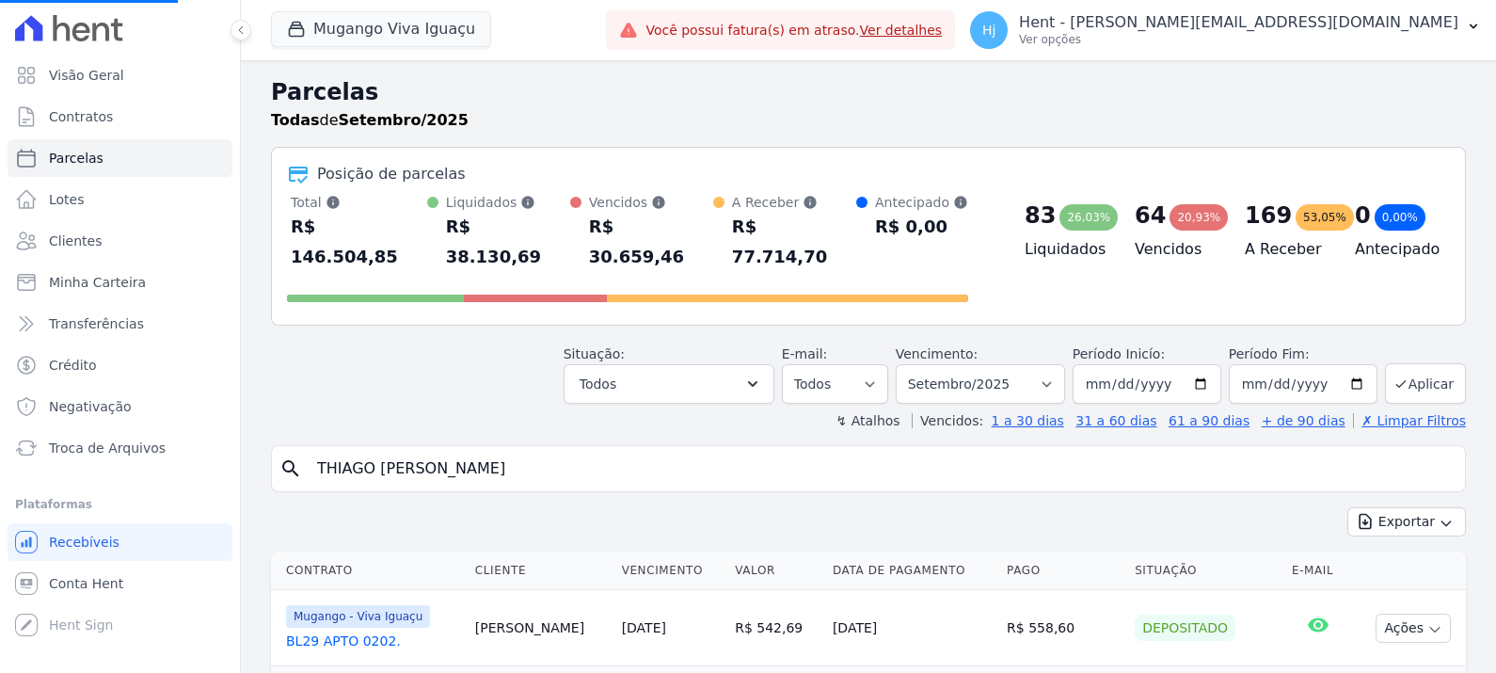
select select
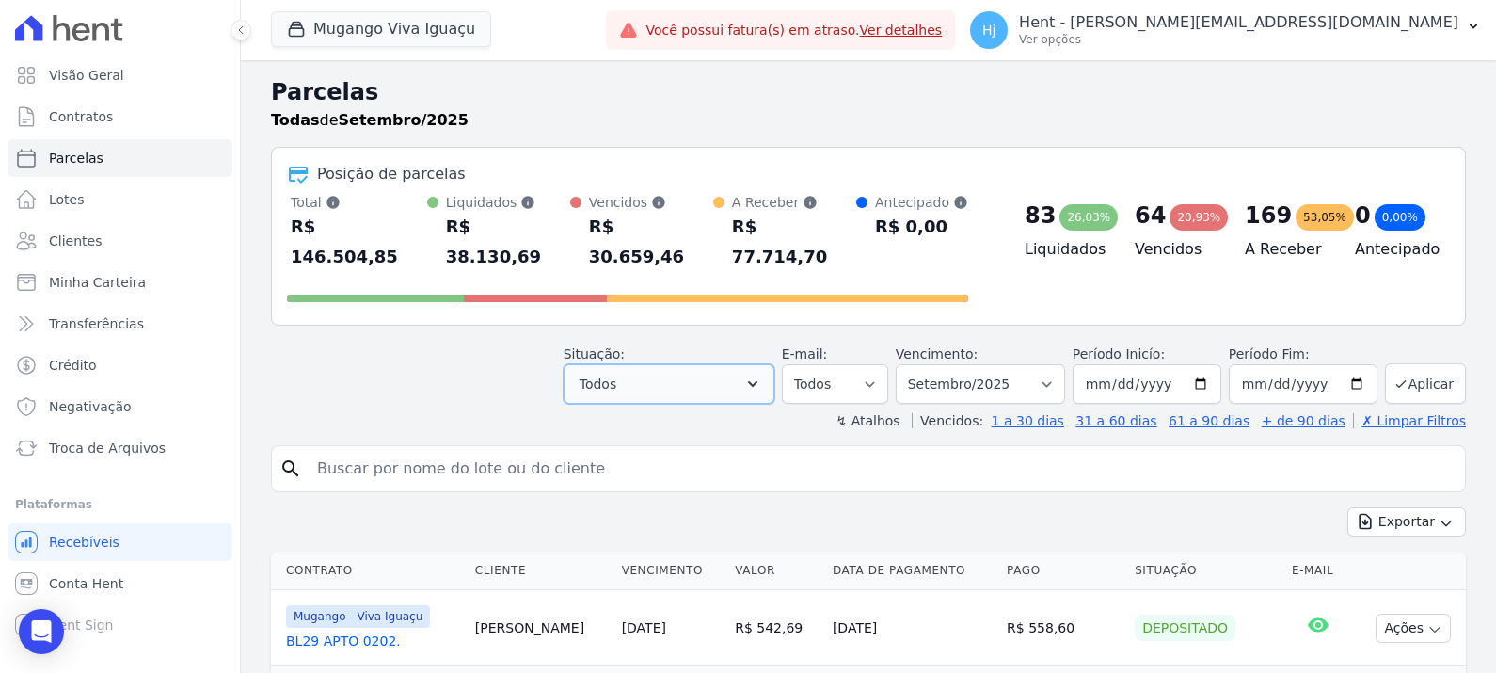
click at [762, 374] on icon "button" at bounding box center [752, 383] width 19 height 19
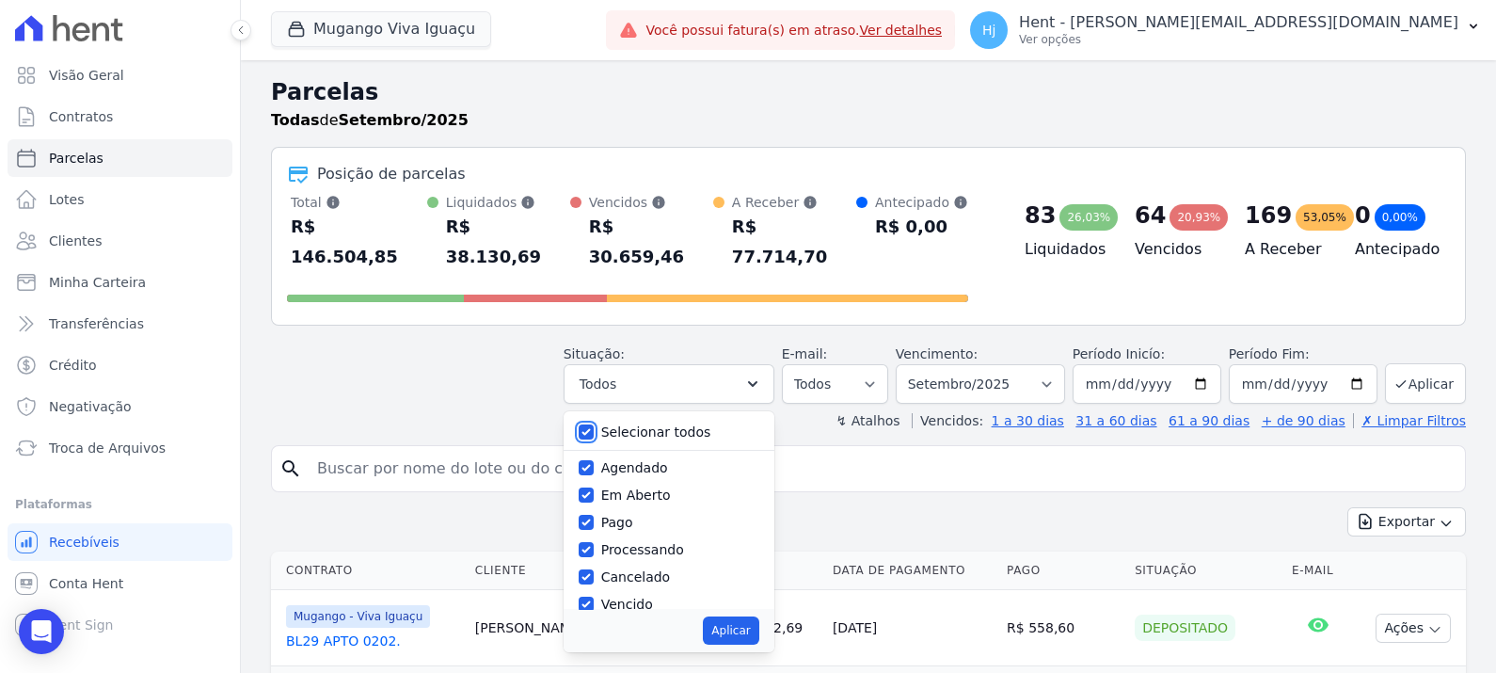
click at [594, 424] on input "Selecionar todos" at bounding box center [586, 431] width 15 height 15
checkbox input "false"
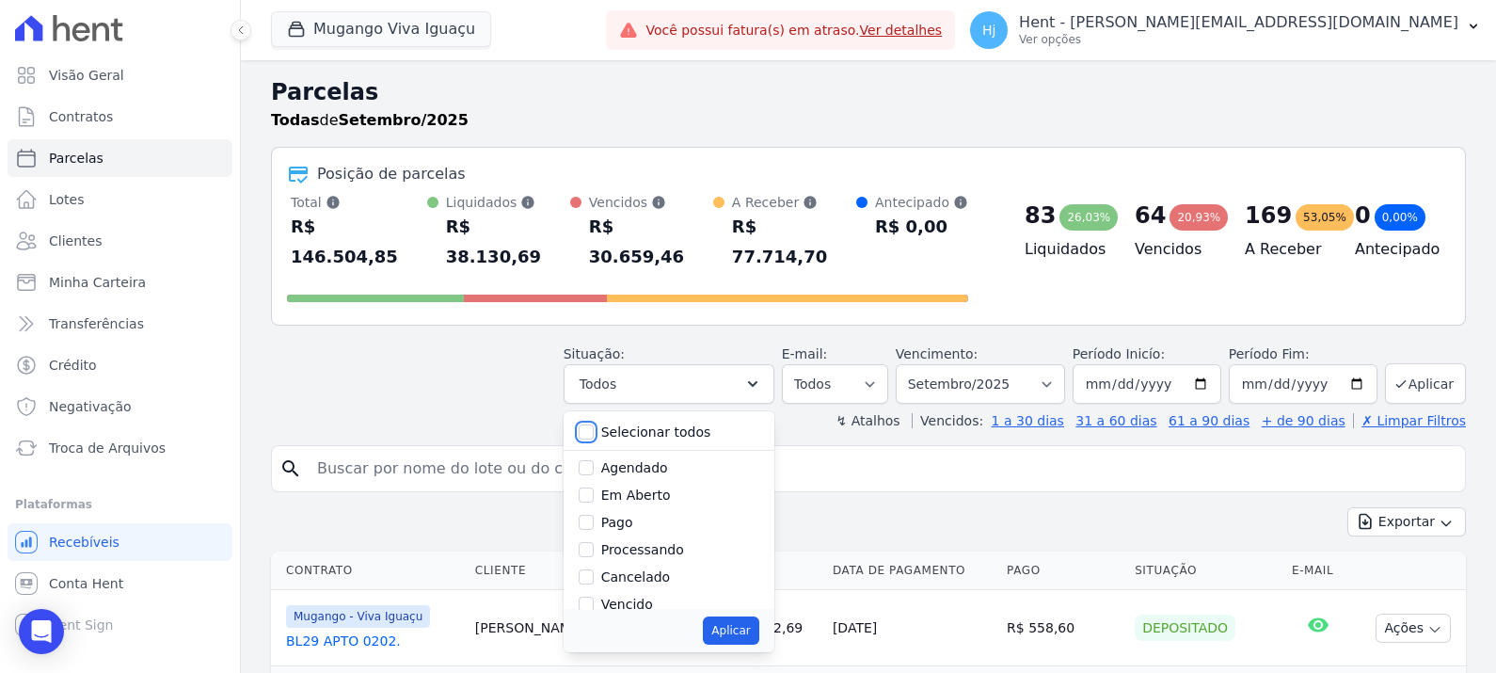
checkbox input "false"
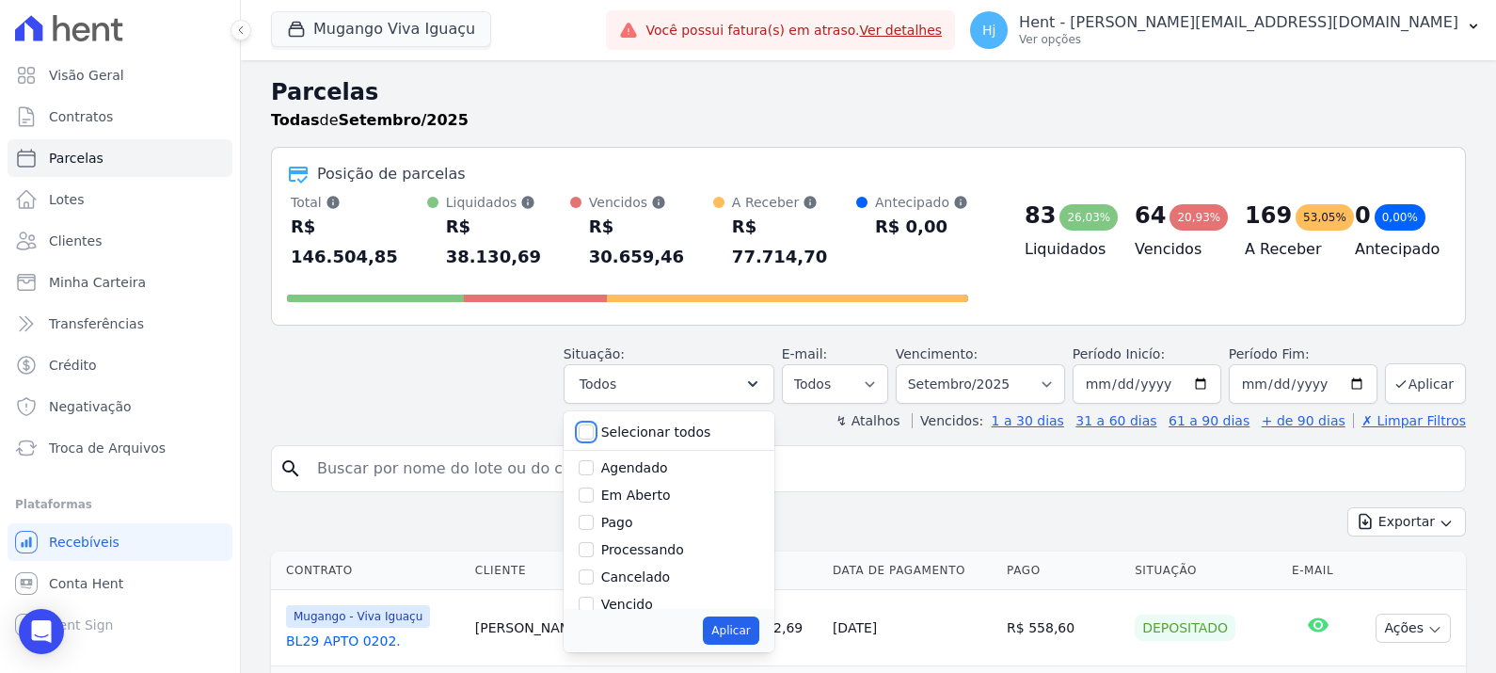
checkbox input "false"
click at [594, 537] on input "Vencido" at bounding box center [586, 553] width 15 height 15
checkbox input "true"
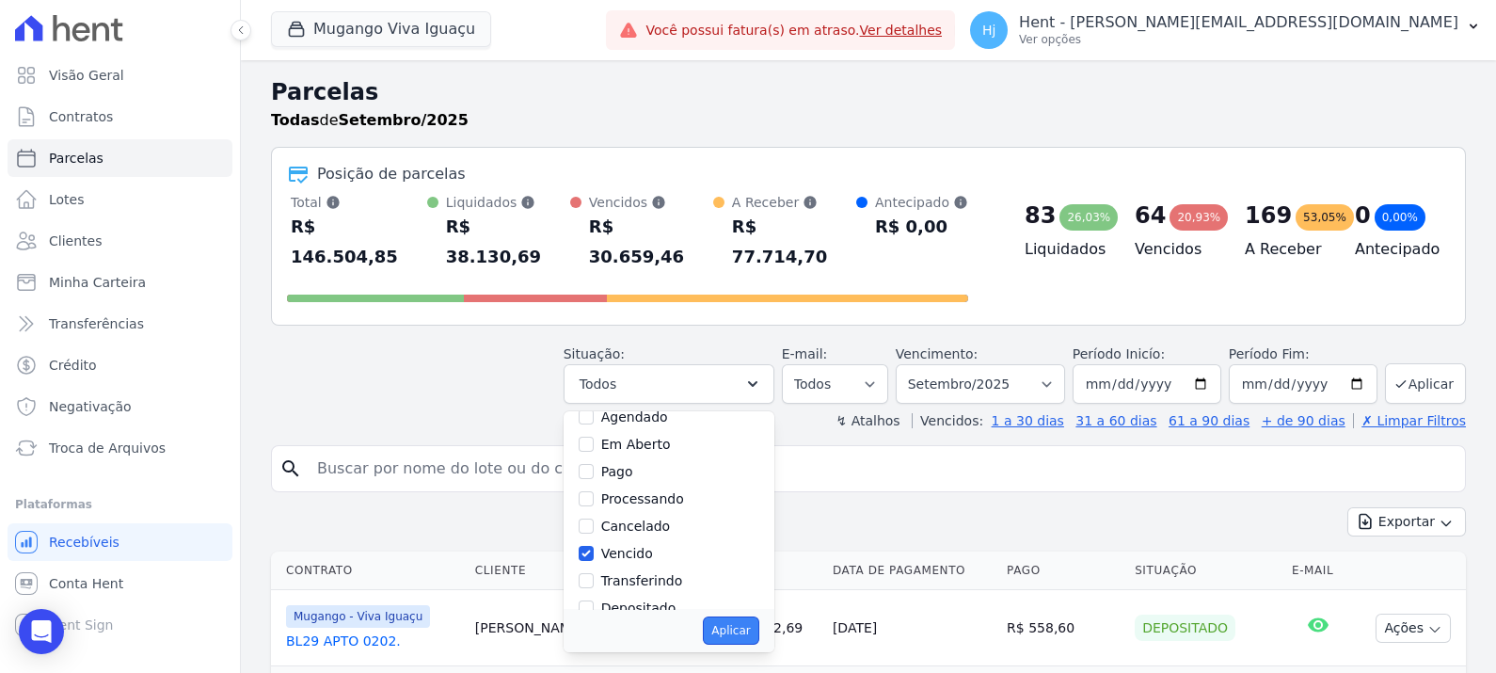
click at [751, 537] on button "Aplicar" at bounding box center [731, 630] width 56 height 28
select select "overdue"
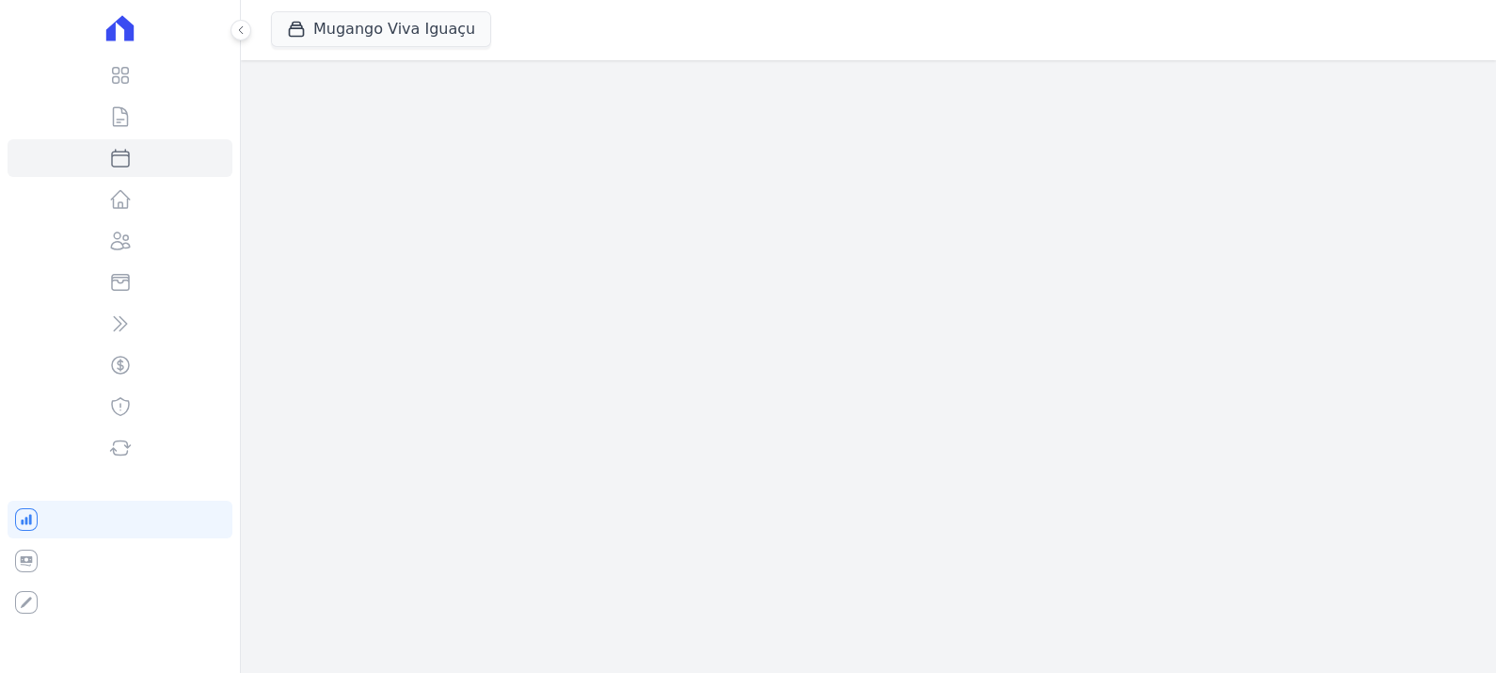
select select
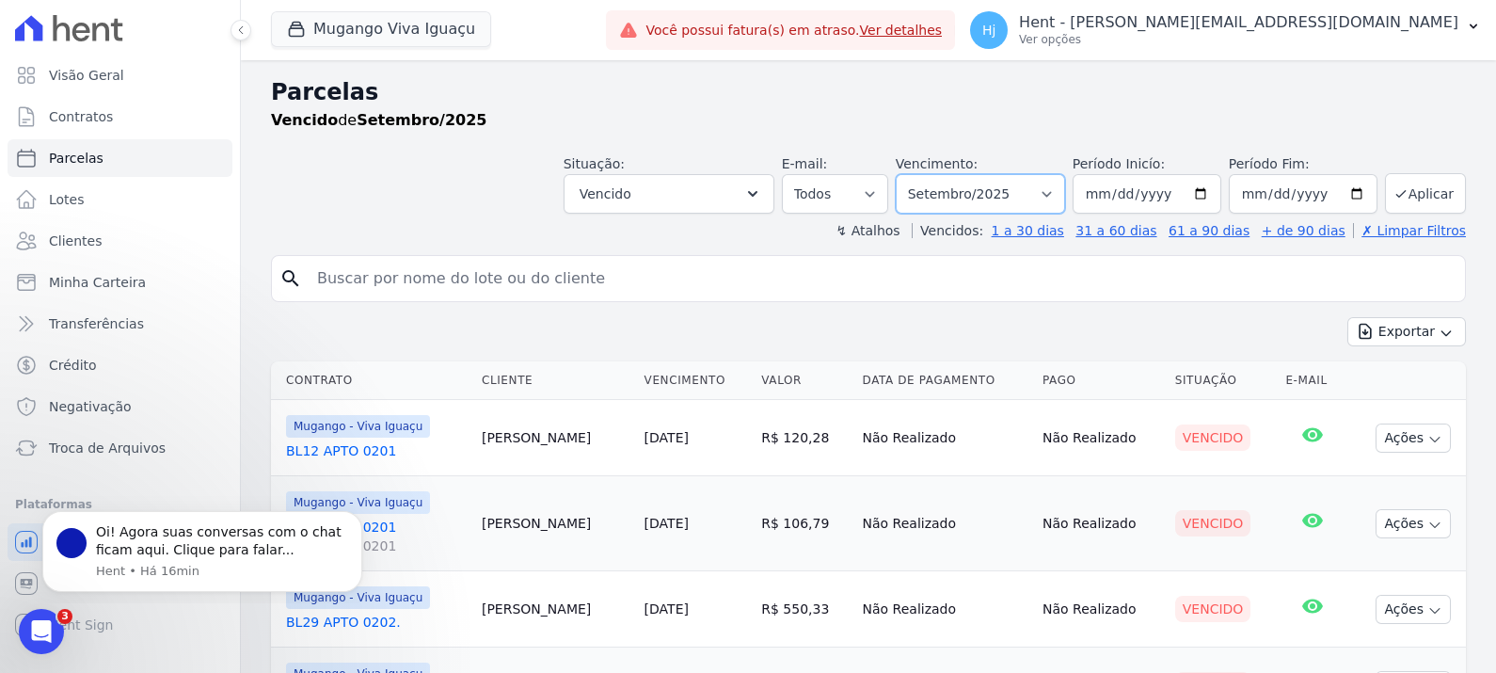
click at [1047, 187] on select "Filtrar por período ──────── Todos os meses Março/2023 Abril/2023 Maio/2023 Jun…" at bounding box center [980, 194] width 169 height 40
click at [906, 174] on select "Filtrar por período ──────── Todos os meses Março/2023 Abril/2023 Maio/2023 Jun…" at bounding box center [980, 194] width 169 height 40
click at [988, 202] on select "Filtrar por período ──────── Todos os meses Março/2023 Abril/2023 Maio/2023 Jun…" at bounding box center [980, 194] width 169 height 40
select select "all"
click at [906, 174] on select "Filtrar por período ──────── Todos os meses Março/2023 Abril/2023 Maio/2023 Jun…" at bounding box center [980, 194] width 169 height 40
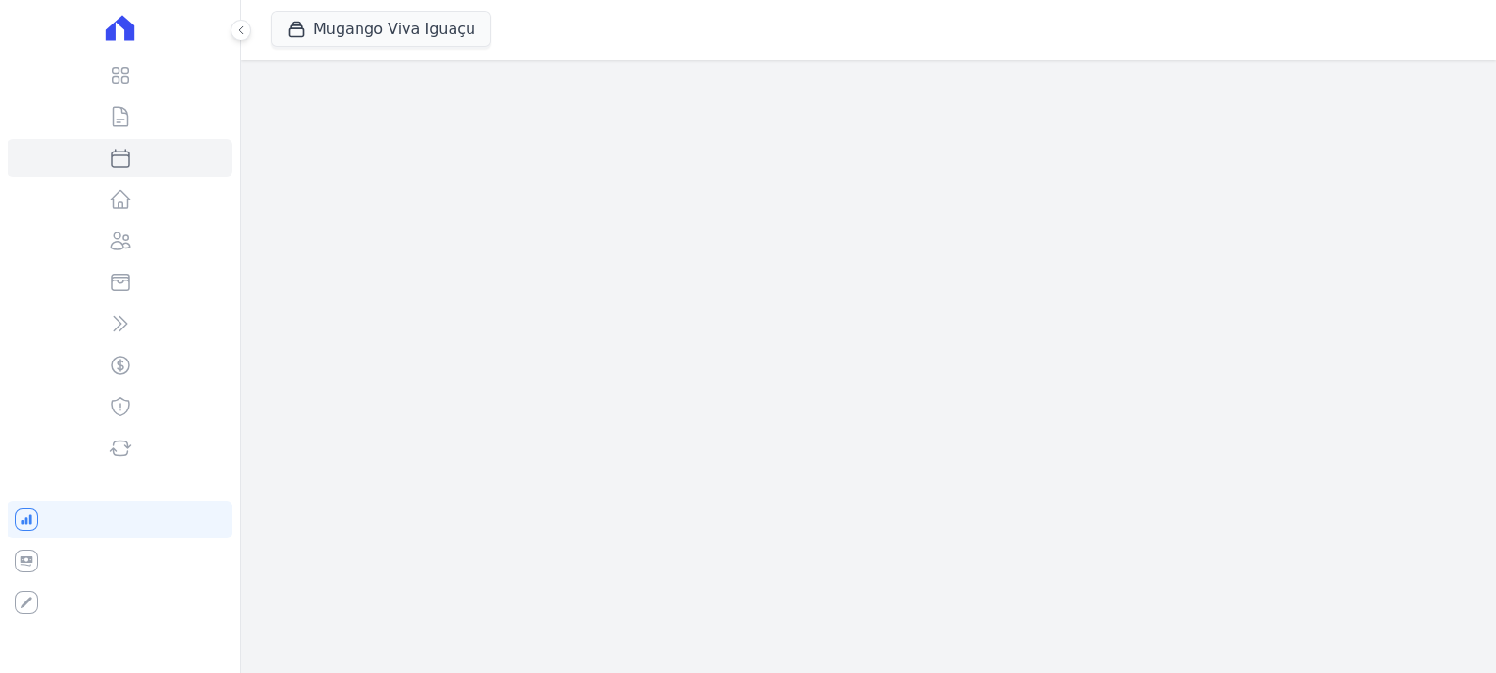
select select
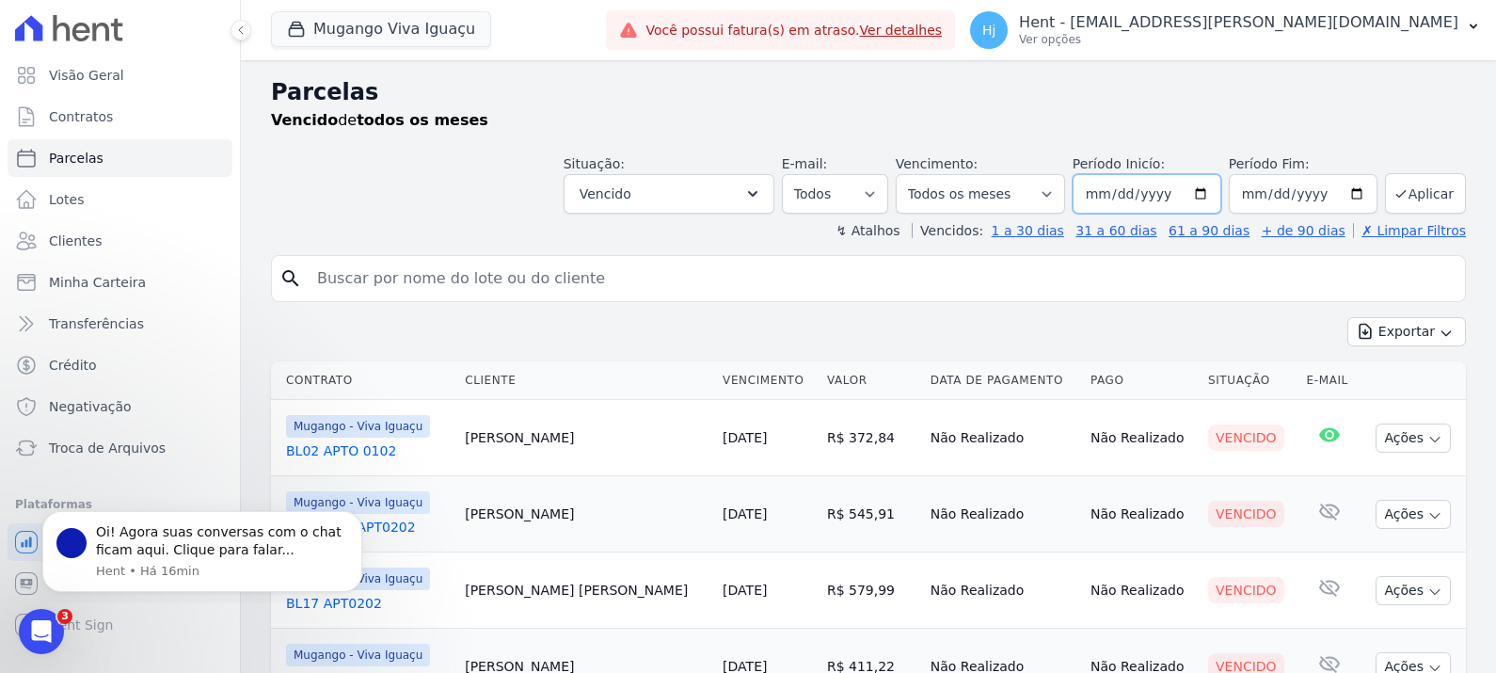
click at [1163, 199] on input "2020-12-04" at bounding box center [1147, 194] width 149 height 40
type input "2020-12-01"
type input "[DATE]"
click at [1404, 188] on button "Aplicar" at bounding box center [1425, 193] width 81 height 40
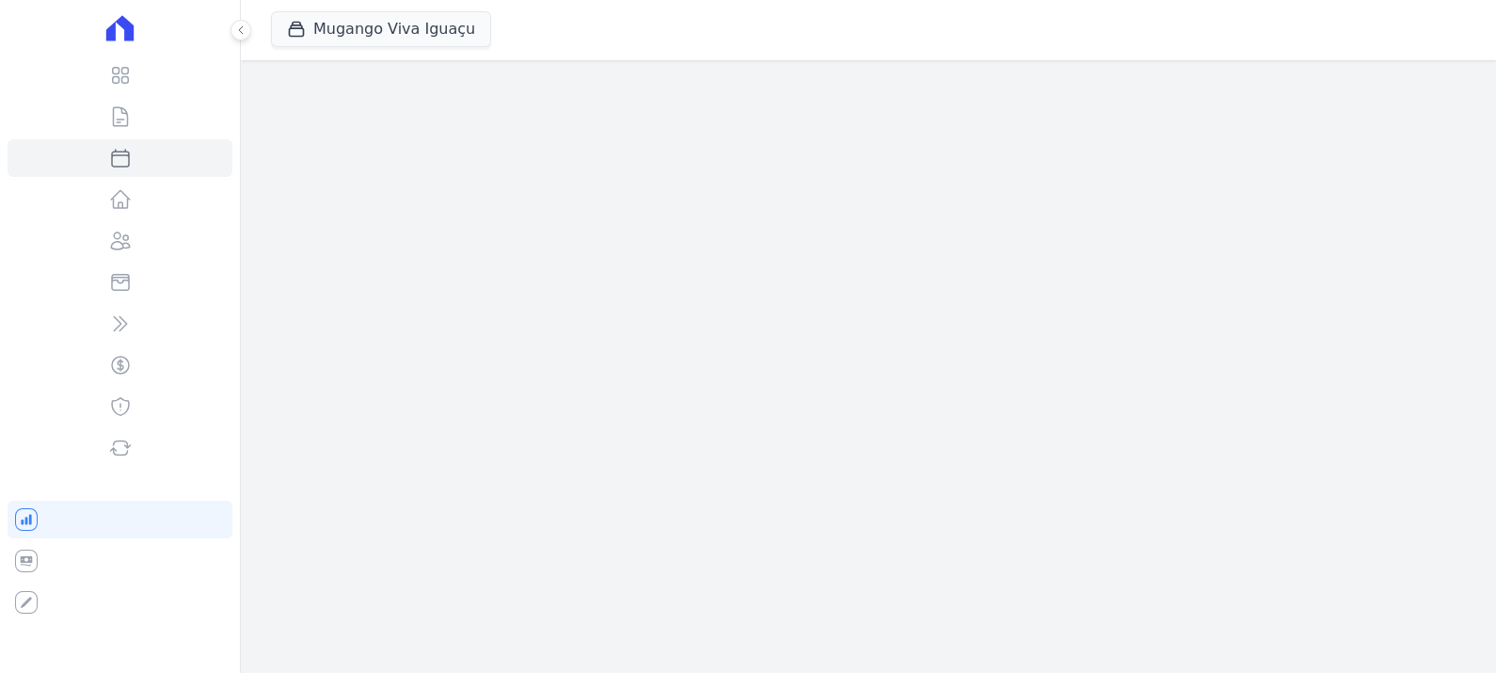
select select
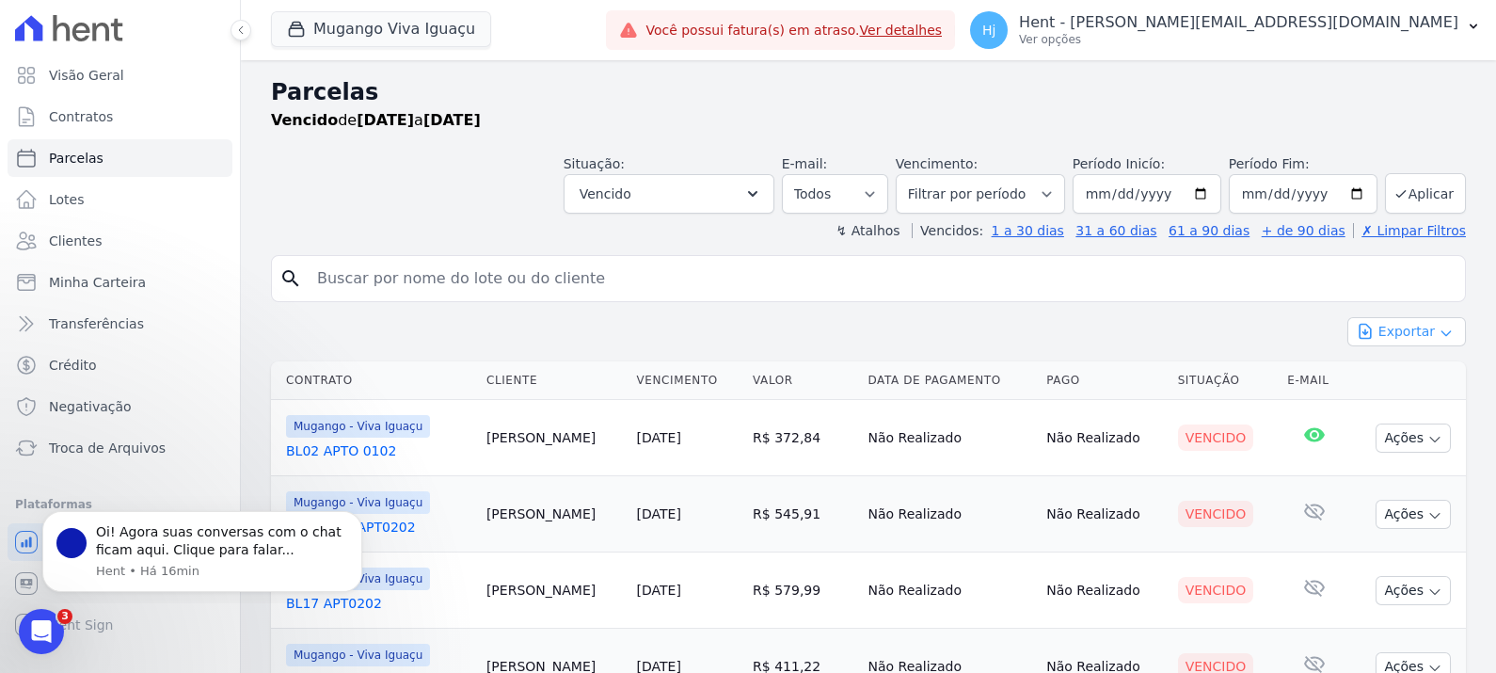
click at [1439, 333] on icon "button" at bounding box center [1446, 333] width 15 height 15
click at [1398, 406] on span "Exportar CSV" at bounding box center [1405, 408] width 100 height 19
